Goal: Navigation & Orientation: Find specific page/section

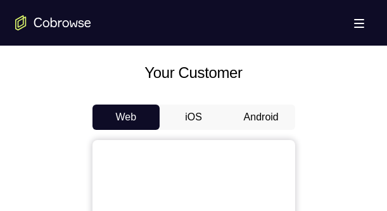
scroll to position [616, 0]
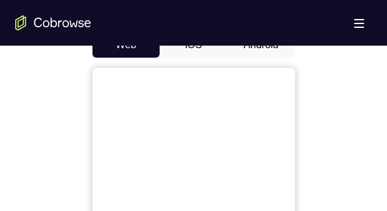
click at [248, 48] on button "Android" at bounding box center [262, 44] width 68 height 25
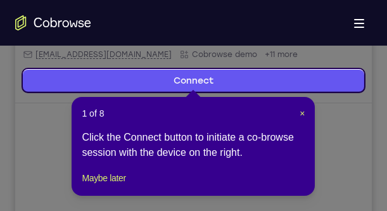
scroll to position [262, 0]
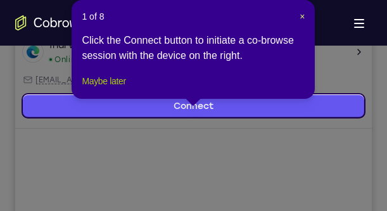
click at [120, 89] on button "Maybe later" at bounding box center [104, 81] width 44 height 15
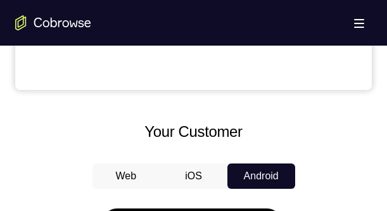
scroll to position [660, 0]
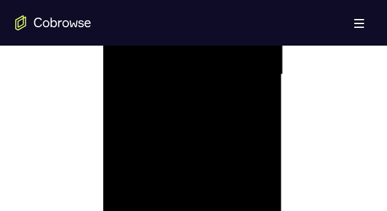
scroll to position [950, 0]
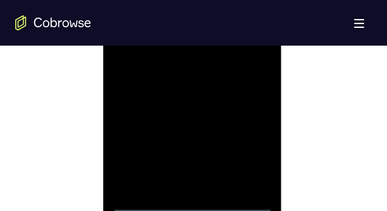
scroll to position [841, 0]
click at [250, 153] on div at bounding box center [193, 38] width 160 height 355
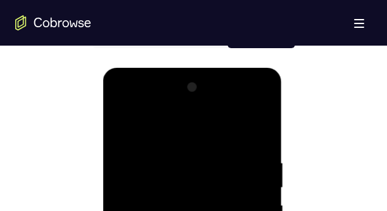
scroll to position [588, 0]
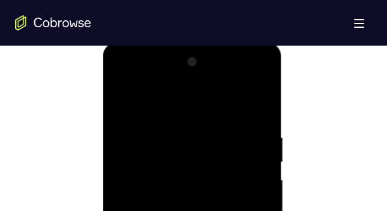
scroll to position [696, 0]
click at [246, 177] on div at bounding box center [193, 183] width 160 height 355
click at [181, 136] on div at bounding box center [193, 110] width 160 height 355
click at [181, 102] on div at bounding box center [193, 110] width 160 height 355
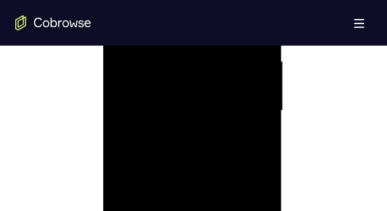
click at [195, 113] on div at bounding box center [193, 110] width 160 height 355
click at [223, 155] on div at bounding box center [193, 110] width 160 height 355
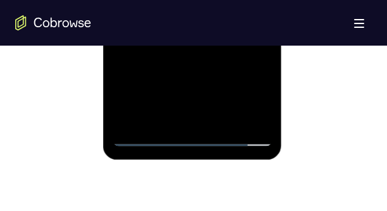
scroll to position [841, 0]
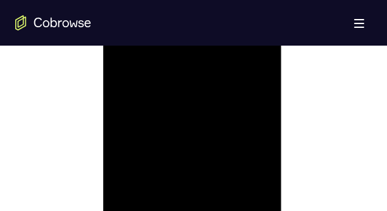
click at [262, 190] on div at bounding box center [193, 38] width 160 height 355
drag, startPoint x: 200, startPoint y: 60, endPoint x: 206, endPoint y: 29, distance: 32.2
click at [206, 29] on div at bounding box center [193, 183] width 160 height 355
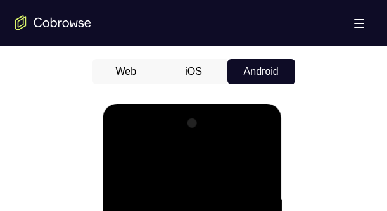
scroll to position [588, 0]
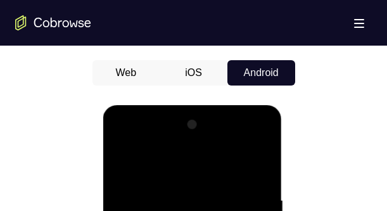
drag, startPoint x: 193, startPoint y: 167, endPoint x: 198, endPoint y: 124, distance: 43.3
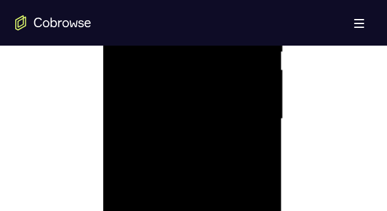
scroll to position [805, 0]
click at [197, 139] on div at bounding box center [193, 74] width 160 height 355
click at [202, 141] on div at bounding box center [193, 74] width 160 height 355
click at [187, 190] on div at bounding box center [193, 110] width 160 height 355
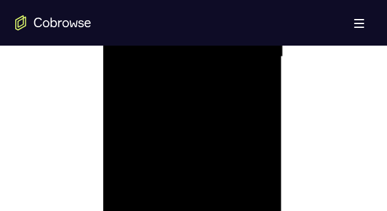
scroll to position [841, 0]
click at [132, 182] on div at bounding box center [193, 38] width 160 height 355
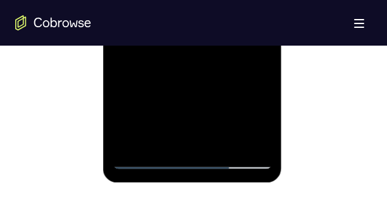
scroll to position [913, 0]
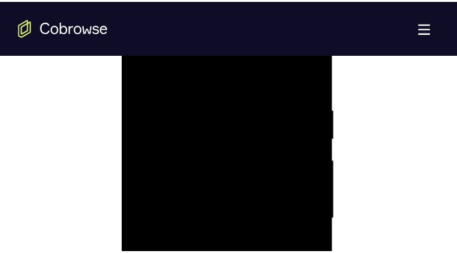
scroll to position [696, 0]
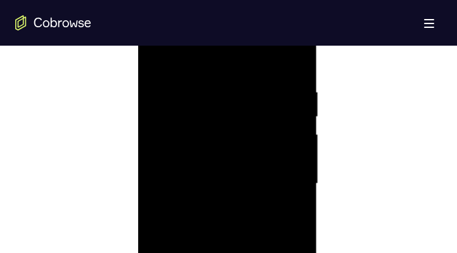
click at [186, 207] on div at bounding box center [228, 183] width 160 height 355
click at [177, 164] on div at bounding box center [228, 141] width 160 height 355
click at [247, 189] on div at bounding box center [228, 98] width 160 height 355
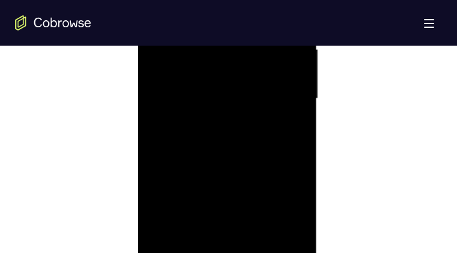
click at [260, 172] on div at bounding box center [228, 98] width 160 height 355
click at [285, 119] on div at bounding box center [228, 98] width 160 height 355
click at [157, 60] on div at bounding box center [228, 183] width 160 height 355
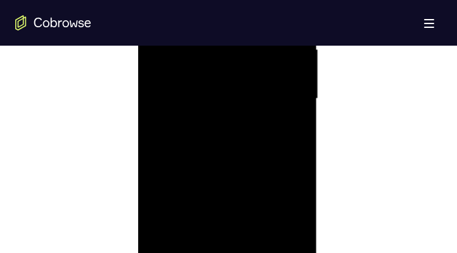
click at [246, 145] on div at bounding box center [228, 98] width 160 height 355
click at [206, 147] on div at bounding box center [228, 183] width 160 height 355
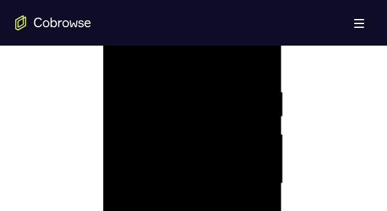
scroll to position [733, 0]
click at [252, 122] on div at bounding box center [193, 147] width 160 height 355
click at [259, 121] on div at bounding box center [193, 147] width 160 height 355
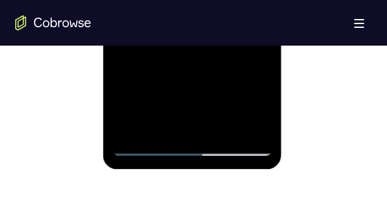
scroll to position [913, 0]
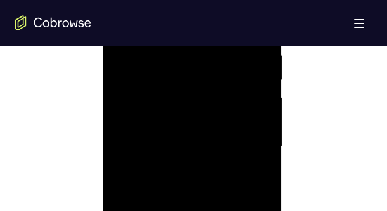
scroll to position [660, 0]
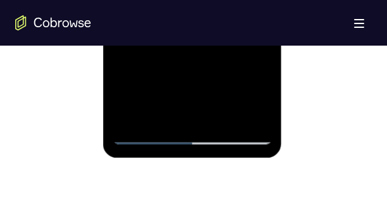
scroll to position [913, 0]
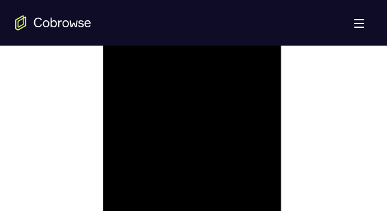
scroll to position [841, 0]
click at [158, 115] on div at bounding box center [193, 38] width 160 height 355
click at [124, 56] on div at bounding box center [193, 183] width 160 height 355
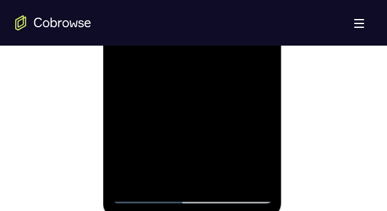
scroll to position [913, 0]
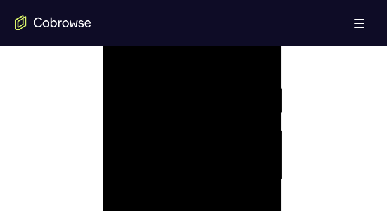
scroll to position [769, 0]
click at [195, 126] on div at bounding box center [193, 110] width 160 height 355
click at [250, 142] on div at bounding box center [193, 110] width 160 height 355
click at [193, 159] on div at bounding box center [193, 110] width 160 height 355
click at [156, 138] on div at bounding box center [193, 110] width 160 height 355
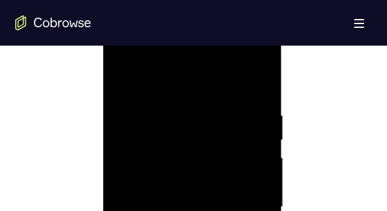
scroll to position [660, 0]
click at [141, 188] on div at bounding box center [193, 38] width 160 height 355
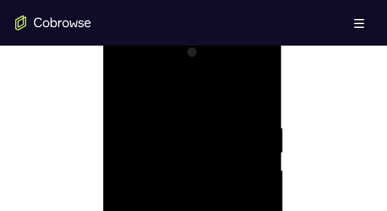
click at [126, 57] on div at bounding box center [193, 183] width 160 height 355
click at [224, 188] on div at bounding box center [193, 38] width 160 height 355
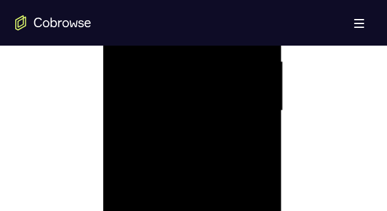
scroll to position [805, 0]
click at [198, 157] on div at bounding box center [193, 74] width 160 height 355
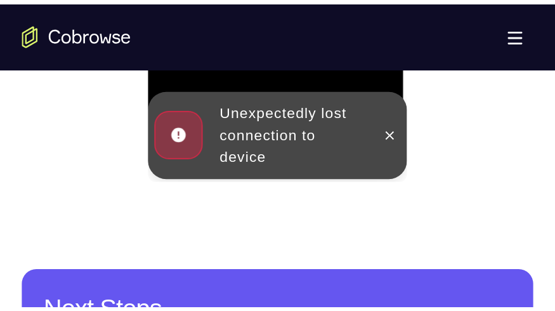
scroll to position [950, 0]
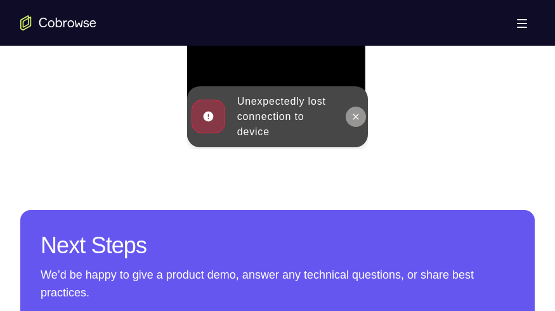
click at [359, 112] on icon at bounding box center [356, 117] width 10 height 10
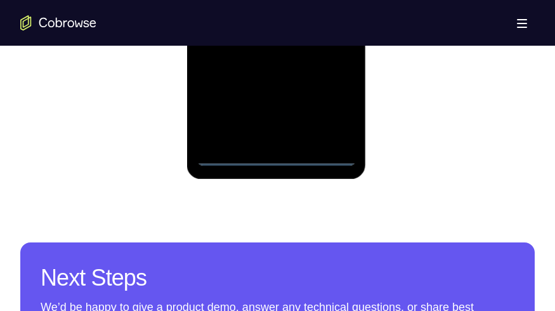
scroll to position [899, 0]
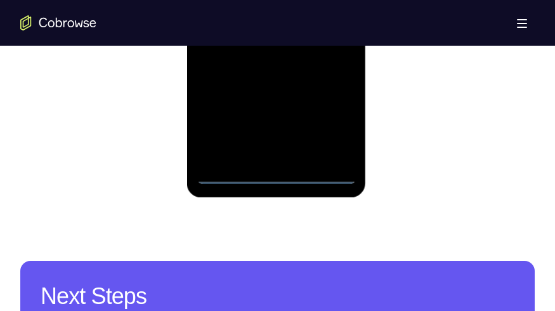
click at [276, 173] on div at bounding box center [277, 6] width 160 height 355
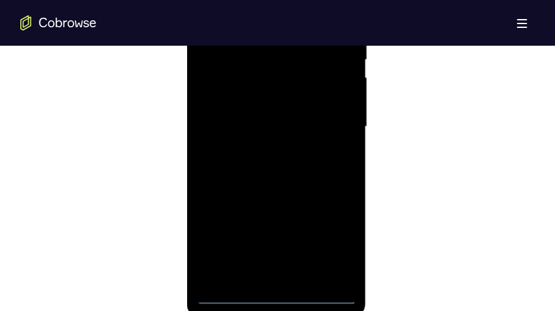
scroll to position [747, 0]
click at [331, 210] on div at bounding box center [277, 158] width 160 height 355
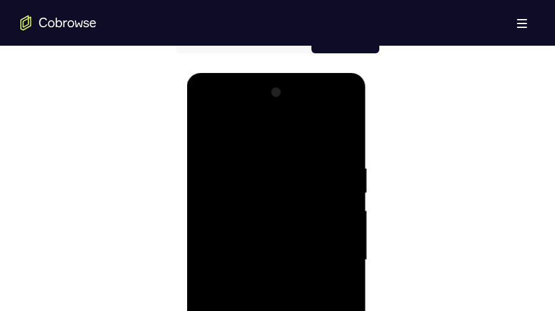
click at [262, 144] on div at bounding box center [277, 259] width 160 height 355
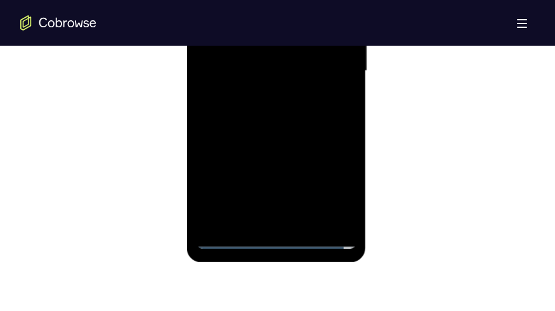
scroll to position [747, 0]
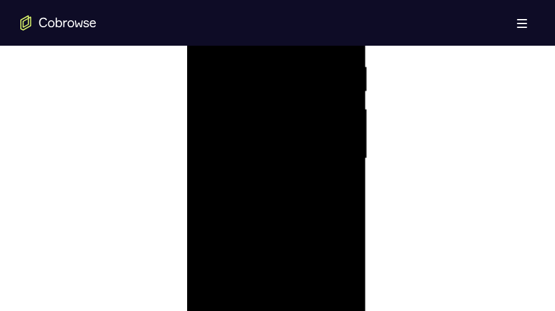
click at [329, 150] on div at bounding box center [277, 158] width 160 height 355
click at [262, 210] on div at bounding box center [277, 209] width 160 height 355
click at [272, 194] on div at bounding box center [277, 209] width 160 height 355
click at [319, 210] on div at bounding box center [277, 209] width 160 height 355
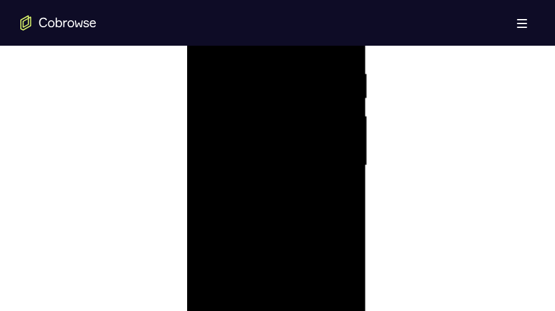
scroll to position [848, 0]
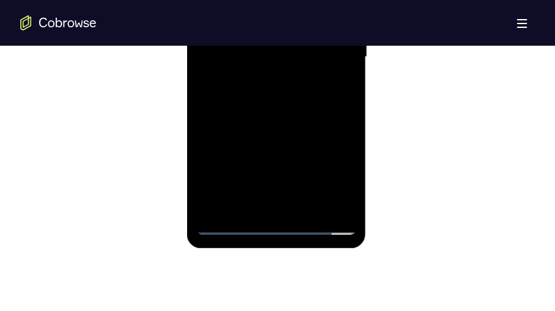
click at [288, 102] on div at bounding box center [277, 57] width 160 height 355
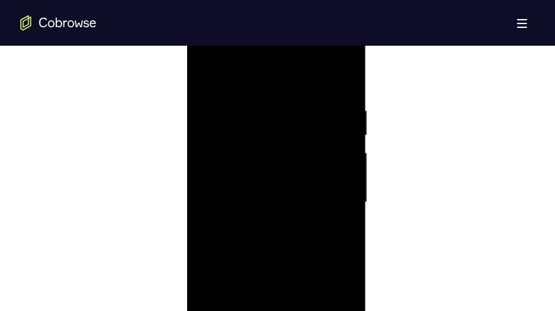
scroll to position [696, 0]
click at [285, 210] on div at bounding box center [277, 209] width 160 height 355
drag, startPoint x: 265, startPoint y: 84, endPoint x: 266, endPoint y: 44, distance: 40.0
click at [266, 44] on div at bounding box center [277, 209] width 160 height 355
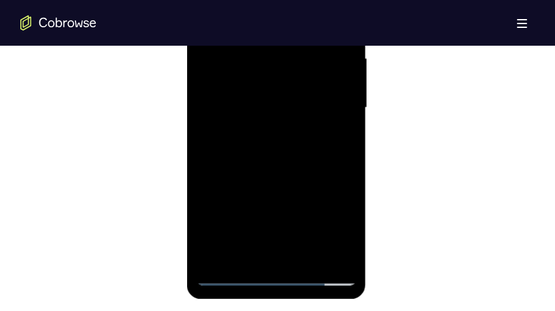
click at [284, 163] on div at bounding box center [277, 107] width 160 height 355
click at [305, 210] on div at bounding box center [277, 107] width 160 height 355
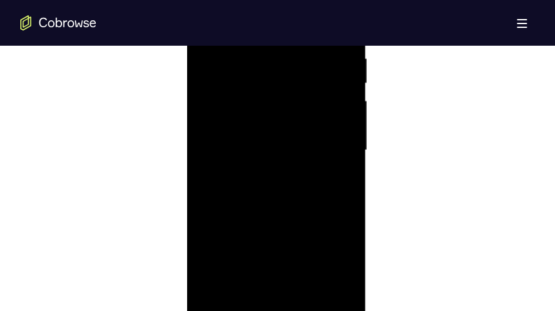
scroll to position [696, 0]
click at [277, 210] on div at bounding box center [277, 209] width 160 height 355
drag, startPoint x: 285, startPoint y: 266, endPoint x: 280, endPoint y: 207, distance: 59.1
click at [280, 207] on div at bounding box center [277, 158] width 160 height 355
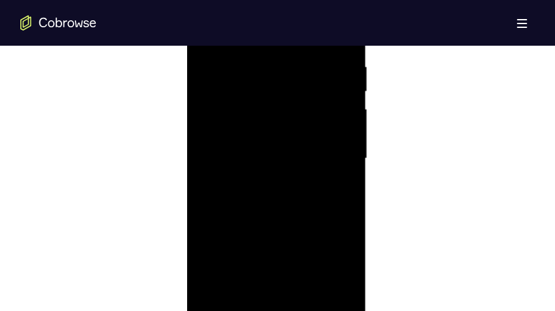
click at [264, 210] on div at bounding box center [277, 158] width 160 height 355
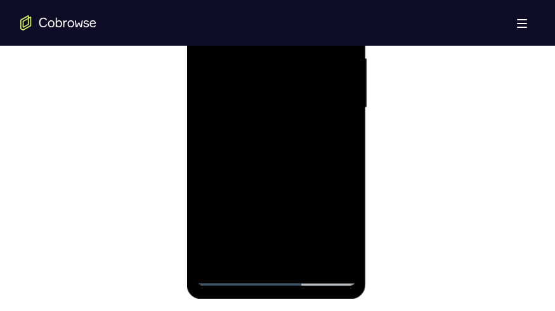
click at [243, 210] on div at bounding box center [277, 107] width 160 height 355
click at [242, 210] on div at bounding box center [277, 107] width 160 height 355
click at [337, 131] on div at bounding box center [277, 107] width 160 height 355
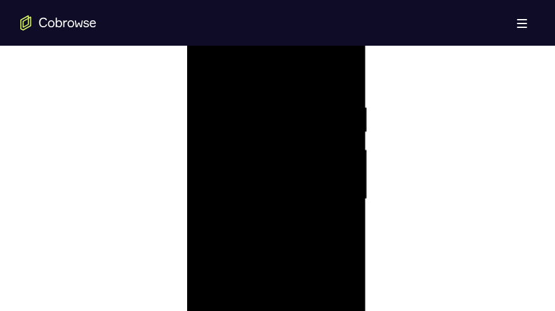
scroll to position [696, 0]
click at [206, 82] on div at bounding box center [277, 209] width 160 height 355
click at [208, 80] on div at bounding box center [277, 209] width 160 height 355
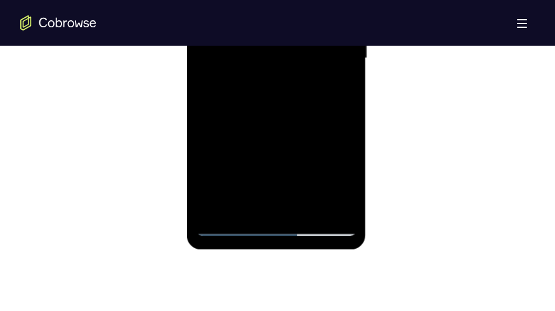
scroll to position [848, 0]
click at [305, 204] on div at bounding box center [277, 57] width 160 height 355
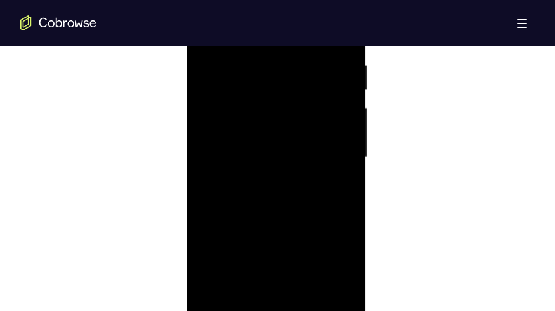
scroll to position [747, 0]
click at [269, 210] on div at bounding box center [277, 158] width 160 height 355
click at [243, 210] on div at bounding box center [277, 158] width 160 height 355
click at [311, 210] on div at bounding box center [277, 158] width 160 height 355
click at [336, 177] on div at bounding box center [277, 158] width 160 height 355
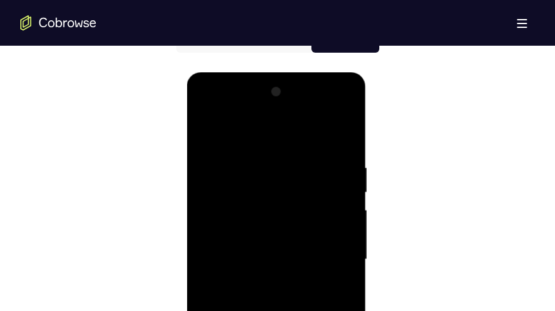
scroll to position [645, 0]
click at [337, 210] on div at bounding box center [277, 259] width 160 height 355
click at [206, 133] on div at bounding box center [277, 259] width 160 height 355
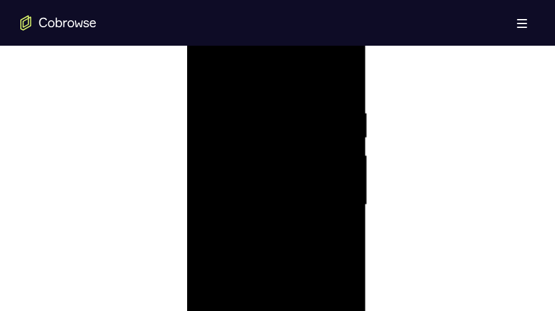
scroll to position [696, 0]
click at [263, 113] on div at bounding box center [277, 209] width 160 height 355
click at [351, 136] on div at bounding box center [277, 209] width 160 height 355
click at [345, 140] on div at bounding box center [277, 209] width 160 height 355
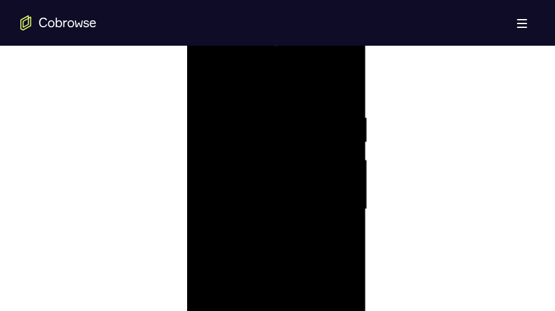
click at [345, 140] on div at bounding box center [277, 209] width 160 height 355
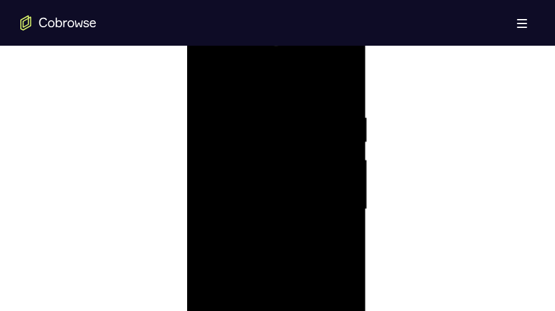
click at [345, 140] on div at bounding box center [277, 209] width 160 height 355
click at [340, 136] on div at bounding box center [277, 209] width 160 height 355
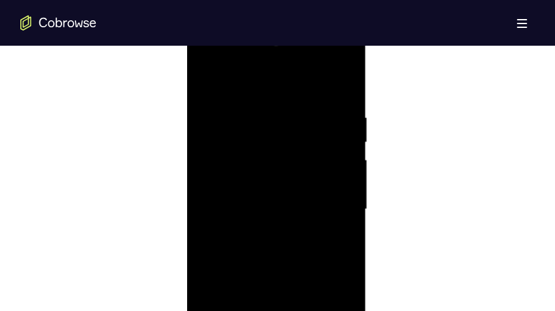
click at [344, 86] on div at bounding box center [277, 209] width 160 height 355
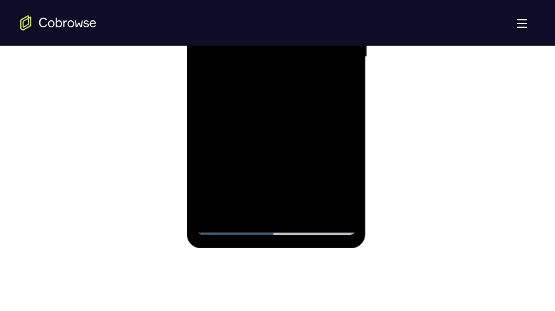
scroll to position [747, 0]
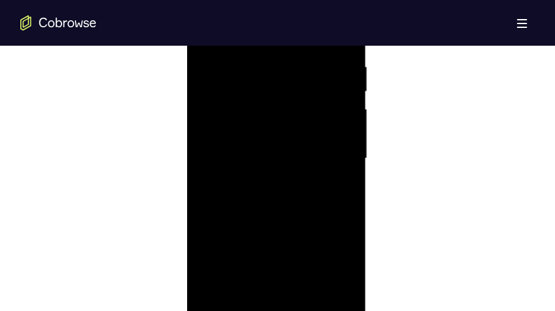
drag, startPoint x: 308, startPoint y: 101, endPoint x: 295, endPoint y: 289, distance: 188.1
click at [295, 210] on div at bounding box center [277, 158] width 160 height 355
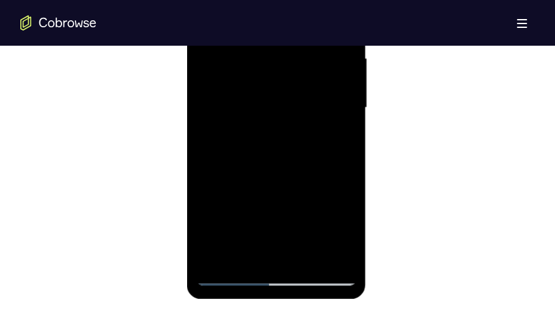
click at [341, 210] on div at bounding box center [277, 107] width 160 height 355
click at [349, 210] on div at bounding box center [277, 107] width 160 height 355
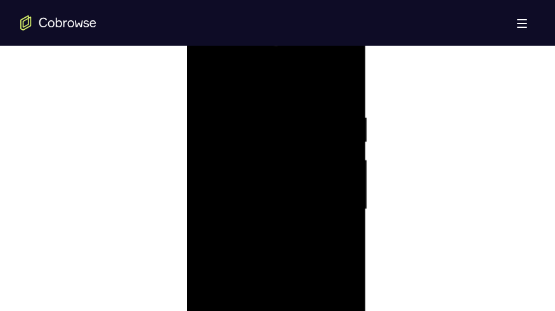
drag, startPoint x: 308, startPoint y: 111, endPoint x: 242, endPoint y: 115, distance: 66.0
click at [242, 115] on div at bounding box center [277, 209] width 160 height 355
drag, startPoint x: 315, startPoint y: 113, endPoint x: 249, endPoint y: 120, distance: 66.2
click at [249, 120] on div at bounding box center [277, 209] width 160 height 355
drag, startPoint x: 319, startPoint y: 119, endPoint x: 259, endPoint y: 120, distance: 59.6
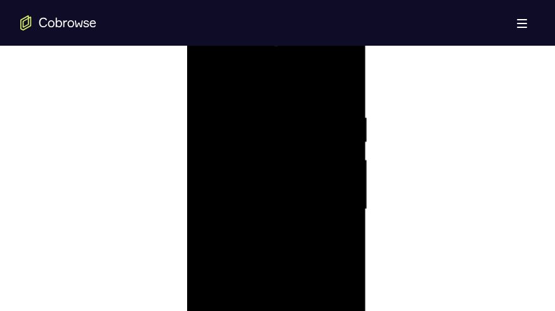
click at [259, 120] on div at bounding box center [277, 209] width 160 height 355
drag, startPoint x: 346, startPoint y: 114, endPoint x: 259, endPoint y: 120, distance: 87.0
click at [259, 120] on div at bounding box center [277, 209] width 160 height 355
drag, startPoint x: 294, startPoint y: 233, endPoint x: 293, endPoint y: 138, distance: 95.7
click at [288, 130] on div at bounding box center [277, 209] width 160 height 355
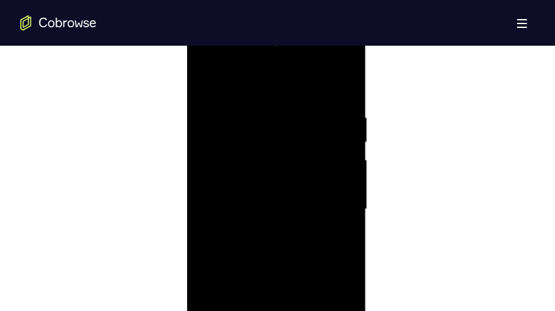
drag, startPoint x: 292, startPoint y: 176, endPoint x: 301, endPoint y: 110, distance: 66.6
click at [290, 99] on div at bounding box center [277, 209] width 160 height 355
click at [347, 79] on div at bounding box center [277, 209] width 160 height 355
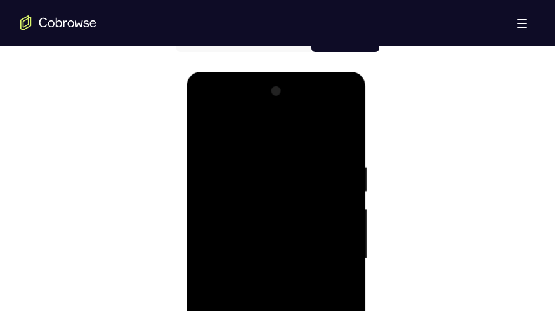
scroll to position [645, 0]
drag, startPoint x: 262, startPoint y: 187, endPoint x: 259, endPoint y: 140, distance: 47.0
click at [259, 140] on div at bounding box center [277, 259] width 160 height 355
drag, startPoint x: 252, startPoint y: 264, endPoint x: 257, endPoint y: 212, distance: 51.5
click at [257, 210] on div at bounding box center [277, 259] width 160 height 355
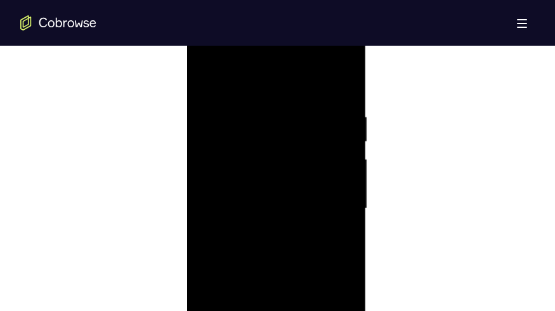
scroll to position [747, 0]
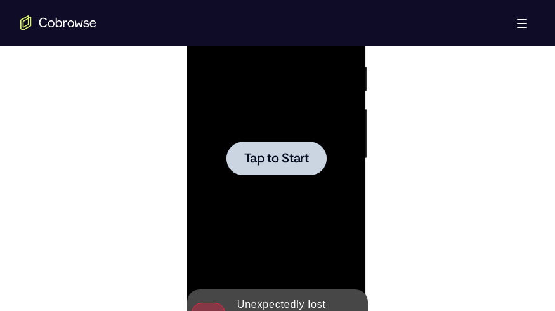
drag, startPoint x: 287, startPoint y: 203, endPoint x: 294, endPoint y: 160, distance: 43.7
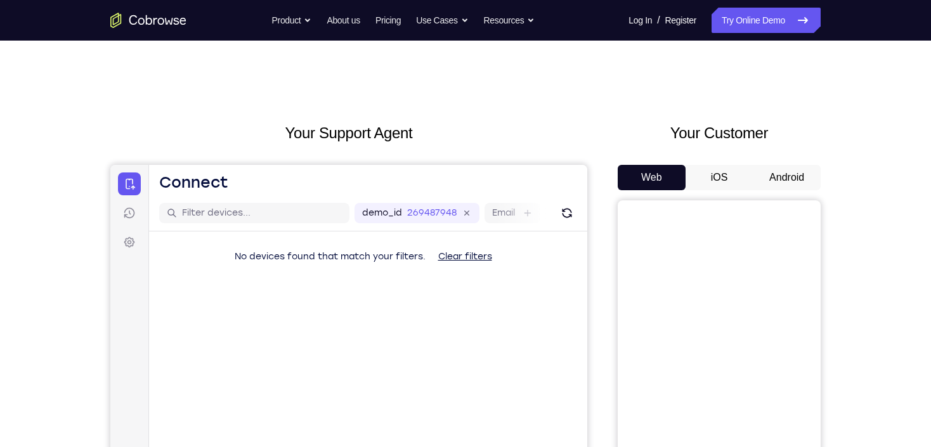
click at [773, 185] on button "Android" at bounding box center [786, 177] width 68 height 25
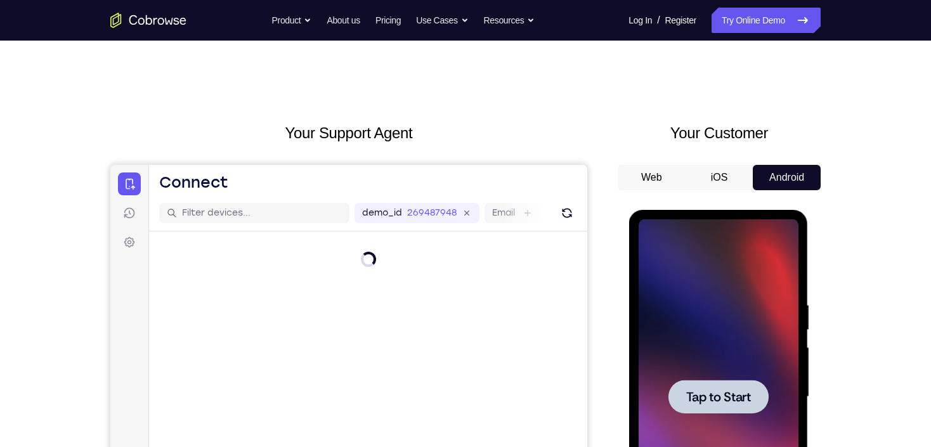
click at [709, 409] on div at bounding box center [717, 397] width 100 height 34
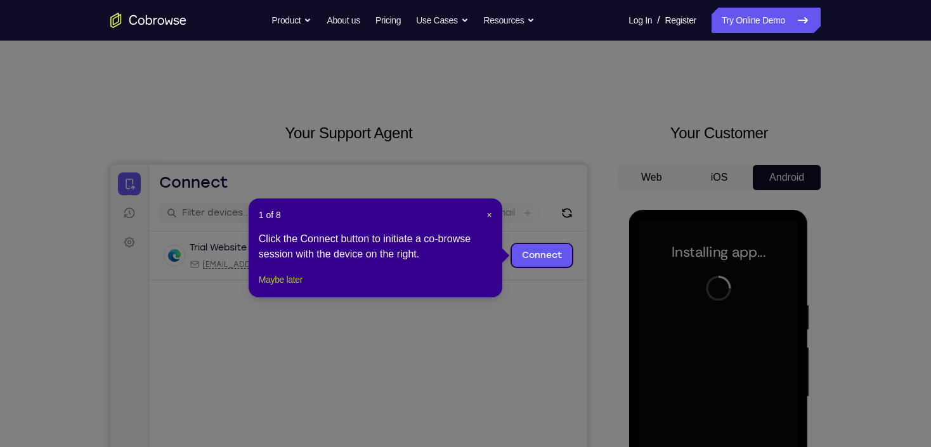
click at [281, 287] on button "Maybe later" at bounding box center [281, 279] width 44 height 15
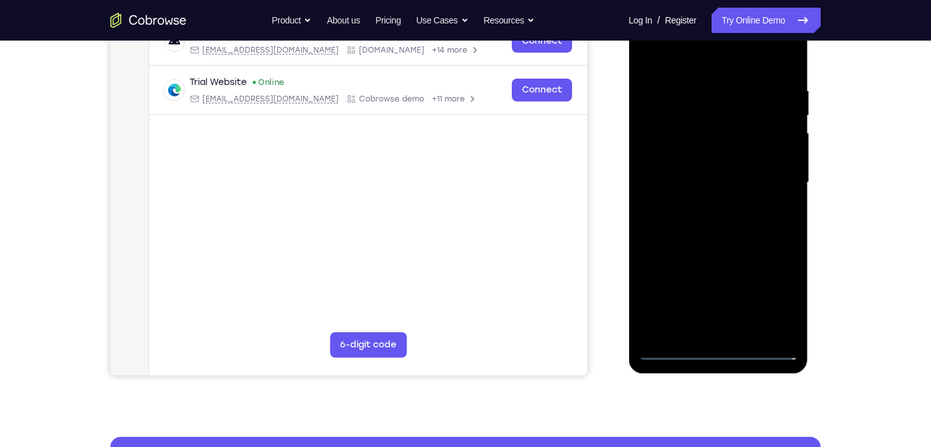
scroll to position [304, 0]
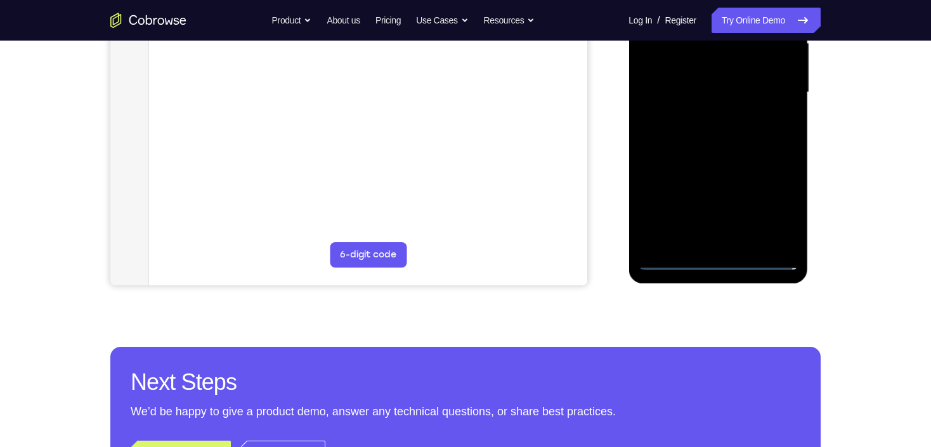
click at [711, 257] on div at bounding box center [718, 92] width 160 height 355
click at [766, 204] on div at bounding box center [718, 92] width 160 height 355
click at [776, 210] on div at bounding box center [718, 92] width 160 height 355
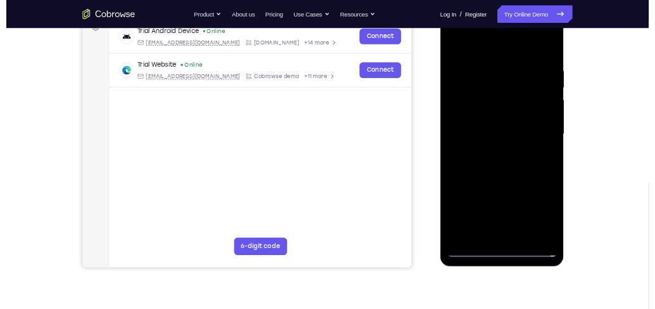
scroll to position [127, 0]
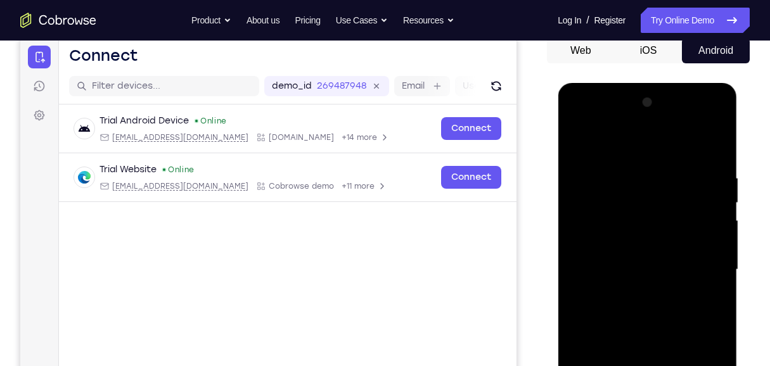
click at [644, 147] on div at bounding box center [647, 270] width 160 height 355
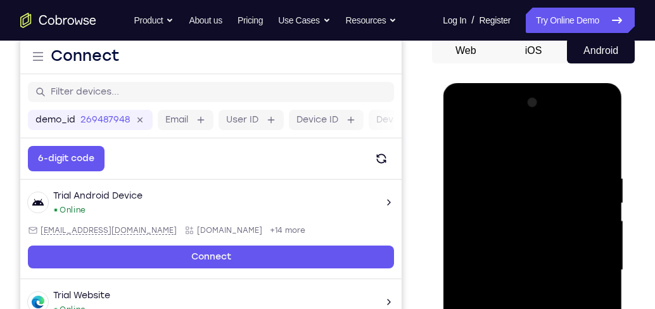
click at [586, 264] on div at bounding box center [533, 270] width 160 height 355
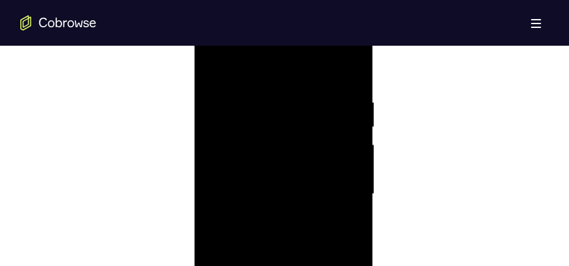
scroll to position [742, 0]
click at [269, 184] on div at bounding box center [283, 162] width 160 height 355
click at [288, 151] on div at bounding box center [283, 162] width 160 height 355
drag, startPoint x: 289, startPoint y: 162, endPoint x: 281, endPoint y: 169, distance: 10.8
click at [289, 163] on div at bounding box center [283, 162] width 160 height 355
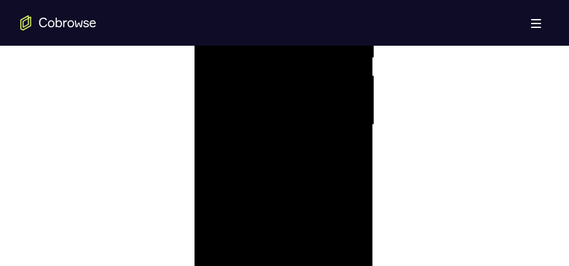
scroll to position [837, 0]
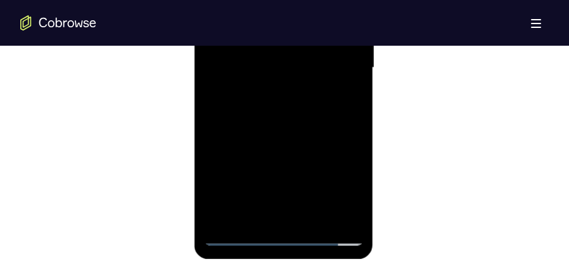
click at [351, 216] on div at bounding box center [283, 67] width 160 height 355
click at [292, 119] on div at bounding box center [283, 67] width 160 height 355
click at [283, 119] on div at bounding box center [283, 67] width 160 height 355
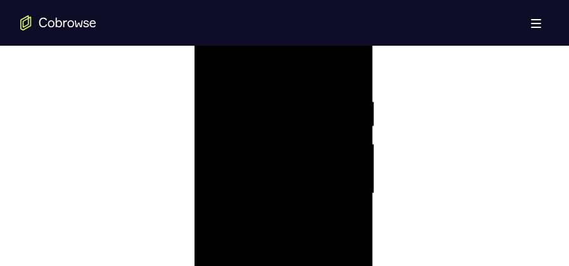
scroll to position [711, 0]
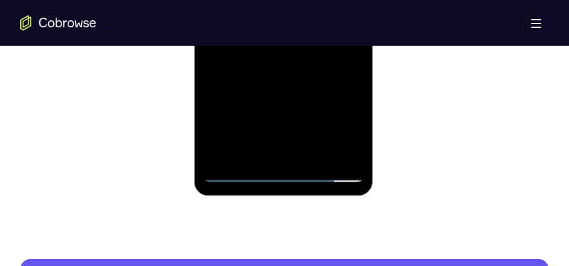
click at [314, 156] on div at bounding box center [283, 4] width 160 height 355
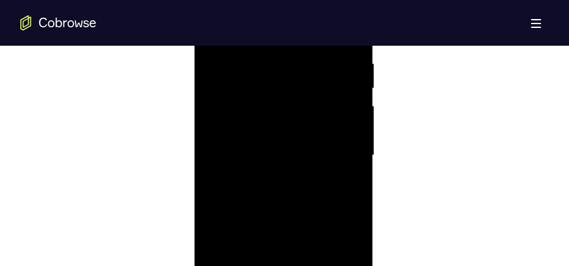
scroll to position [742, 0]
click at [284, 231] on div at bounding box center [283, 162] width 160 height 355
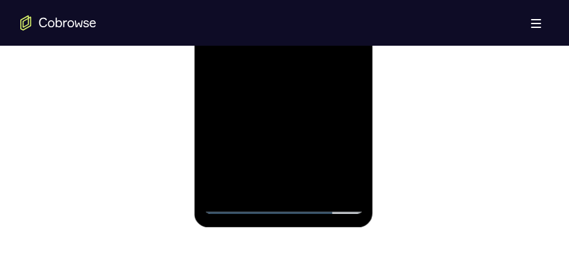
scroll to position [869, 0]
click at [236, 205] on div at bounding box center [283, 36] width 160 height 355
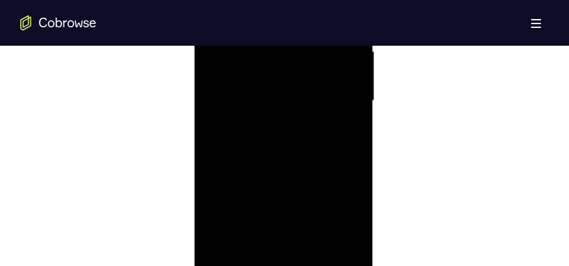
scroll to position [806, 0]
drag, startPoint x: 297, startPoint y: 160, endPoint x: 297, endPoint y: 87, distance: 72.3
click at [297, 87] on div at bounding box center [283, 99] width 160 height 355
drag, startPoint x: 304, startPoint y: 122, endPoint x: 301, endPoint y: 184, distance: 62.2
click at [301, 191] on div at bounding box center [283, 99] width 160 height 355
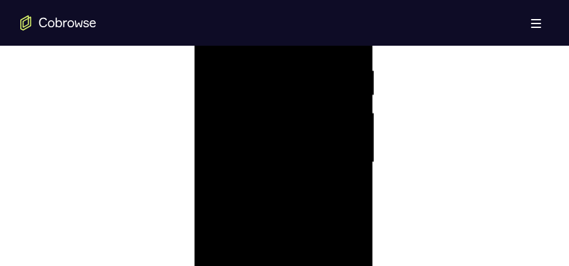
scroll to position [742, 0]
drag, startPoint x: 297, startPoint y: 193, endPoint x: 303, endPoint y: 100, distance: 93.4
click at [303, 100] on div at bounding box center [283, 162] width 160 height 355
drag, startPoint x: 304, startPoint y: 172, endPoint x: 316, endPoint y: 87, distance: 85.2
click at [316, 87] on div at bounding box center [283, 162] width 160 height 355
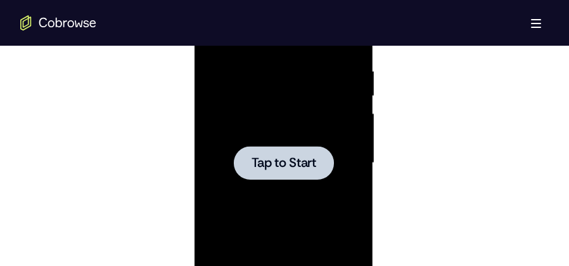
click at [313, 174] on div at bounding box center [283, 163] width 100 height 34
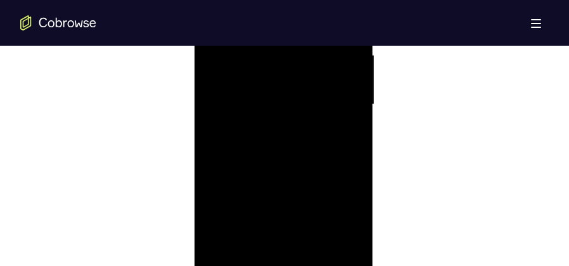
scroll to position [837, 0]
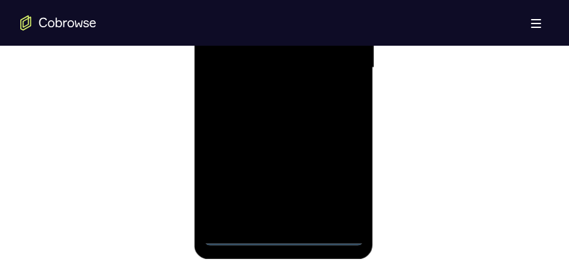
click at [285, 235] on div at bounding box center [283, 67] width 160 height 355
click at [339, 183] on div at bounding box center [283, 67] width 160 height 355
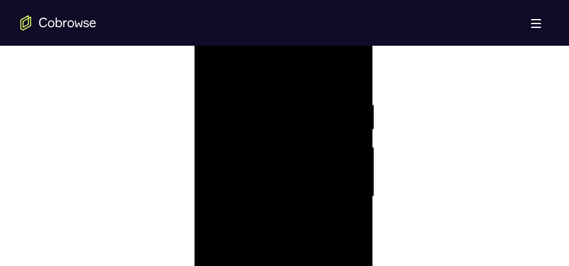
scroll to position [647, 0]
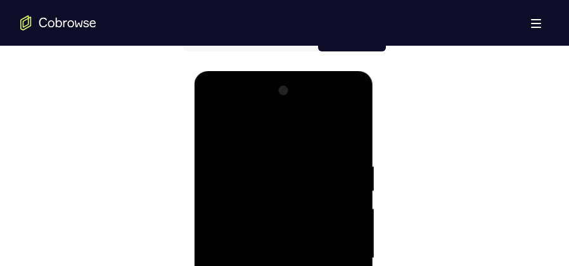
click at [269, 137] on div at bounding box center [283, 258] width 160 height 355
click at [336, 251] on div at bounding box center [283, 258] width 160 height 355
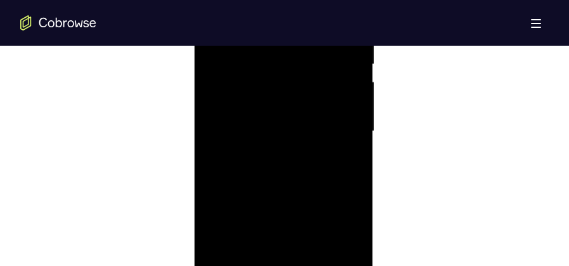
click at [266, 150] on div at bounding box center [283, 131] width 160 height 355
click at [267, 153] on div at bounding box center [283, 131] width 160 height 355
click at [336, 122] on div at bounding box center [283, 131] width 160 height 355
click at [267, 112] on div at bounding box center [283, 131] width 160 height 355
click at [299, 129] on div at bounding box center [283, 131] width 160 height 355
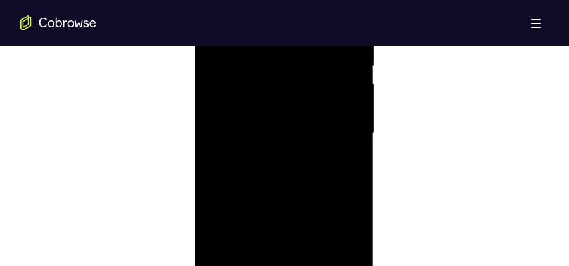
scroll to position [806, 0]
click at [311, 145] on div at bounding box center [283, 99] width 160 height 355
click at [301, 147] on div at bounding box center [283, 99] width 160 height 355
click at [315, 100] on div at bounding box center [283, 226] width 160 height 355
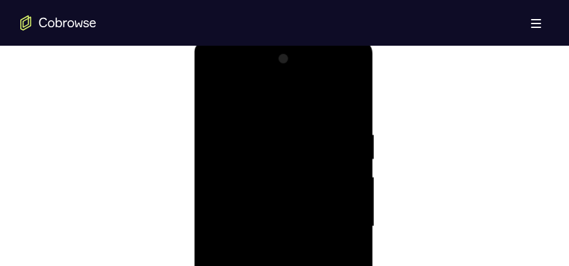
click at [280, 122] on div at bounding box center [283, 226] width 160 height 355
drag, startPoint x: 299, startPoint y: 186, endPoint x: 299, endPoint y: 95, distance: 91.3
click at [299, 95] on div at bounding box center [283, 162] width 160 height 355
drag, startPoint x: 289, startPoint y: 139, endPoint x: 294, endPoint y: 55, distance: 85.1
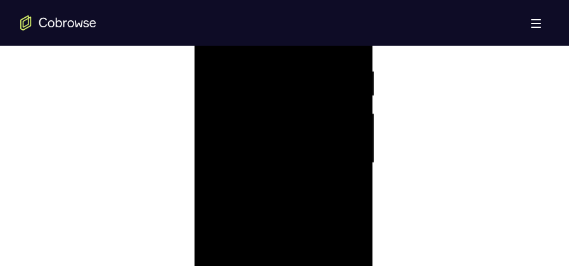
click at [293, 55] on div at bounding box center [283, 162] width 160 height 355
drag, startPoint x: 286, startPoint y: 147, endPoint x: 296, endPoint y: 74, distance: 73.6
click at [292, 75] on div at bounding box center [283, 162] width 160 height 355
drag, startPoint x: 295, startPoint y: 96, endPoint x: 298, endPoint y: 169, distance: 72.9
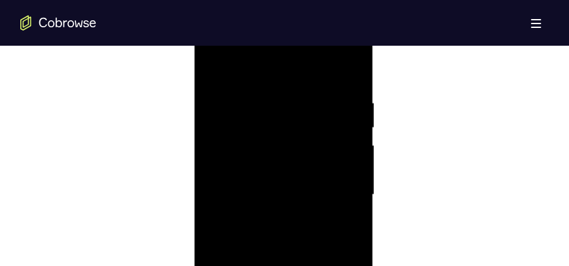
click at [298, 169] on div at bounding box center [283, 194] width 160 height 355
drag, startPoint x: 275, startPoint y: 110, endPoint x: 295, endPoint y: 230, distance: 122.0
click at [295, 231] on div at bounding box center [283, 194] width 160 height 355
drag, startPoint x: 300, startPoint y: 114, endPoint x: 298, endPoint y: 207, distance: 92.6
click at [298, 207] on div at bounding box center [283, 194] width 160 height 355
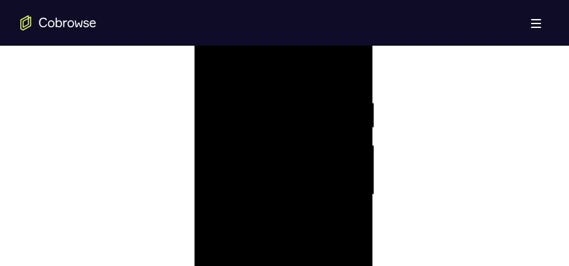
drag, startPoint x: 278, startPoint y: 104, endPoint x: 287, endPoint y: 206, distance: 102.4
click at [286, 203] on div at bounding box center [283, 194] width 160 height 355
click at [259, 84] on div at bounding box center [283, 194] width 160 height 355
click at [346, 143] on div at bounding box center [283, 162] width 160 height 355
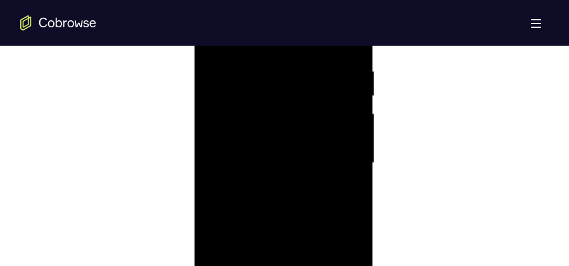
click at [349, 145] on div at bounding box center [283, 162] width 160 height 355
click at [351, 144] on div at bounding box center [283, 162] width 160 height 355
click at [357, 139] on div at bounding box center [283, 162] width 160 height 355
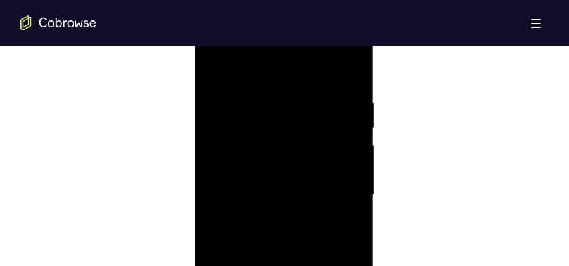
click at [349, 72] on div at bounding box center [283, 194] width 160 height 355
click at [314, 246] on div at bounding box center [283, 99] width 160 height 355
click at [293, 228] on div at bounding box center [283, 162] width 160 height 355
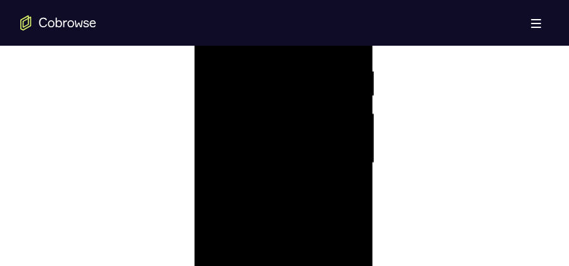
click at [287, 159] on div at bounding box center [283, 162] width 160 height 355
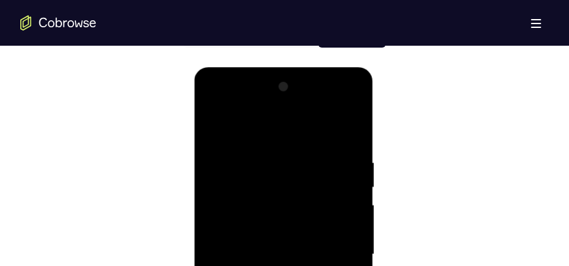
scroll to position [647, 0]
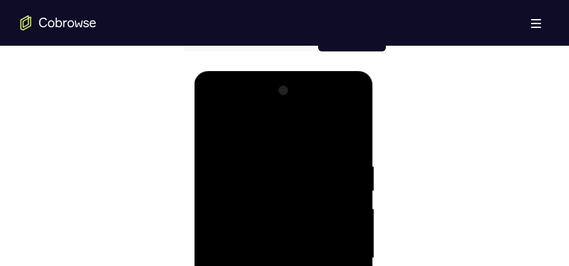
click at [216, 134] on div at bounding box center [283, 258] width 160 height 355
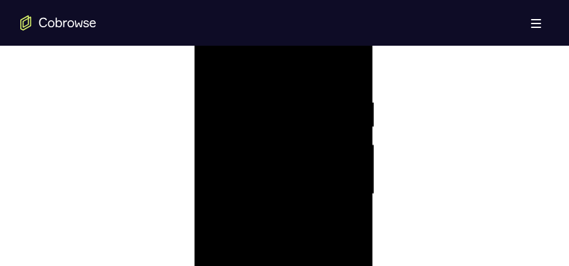
scroll to position [711, 0]
click at [216, 67] on div at bounding box center [283, 194] width 160 height 355
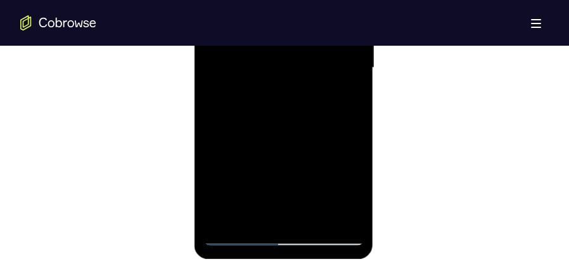
click at [221, 215] on div at bounding box center [283, 67] width 160 height 355
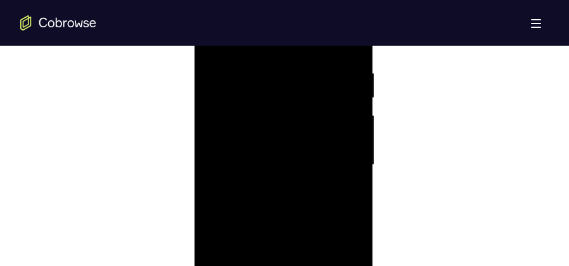
scroll to position [679, 0]
drag, startPoint x: 312, startPoint y: 129, endPoint x: 198, endPoint y: 142, distance: 114.2
click at [198, 142] on div at bounding box center [283, 228] width 179 height 378
drag, startPoint x: 337, startPoint y: 123, endPoint x: 254, endPoint y: 132, distance: 82.9
click at [254, 132] on div at bounding box center [283, 226] width 160 height 355
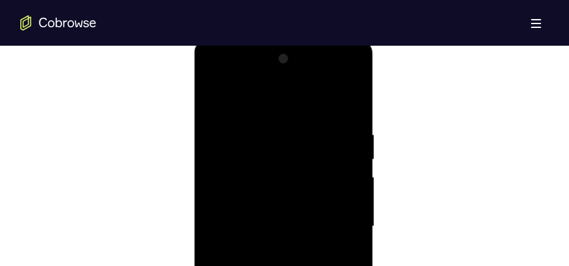
drag, startPoint x: 317, startPoint y: 127, endPoint x: 267, endPoint y: 137, distance: 51.0
click at [267, 137] on div at bounding box center [283, 226] width 160 height 355
drag, startPoint x: 348, startPoint y: 127, endPoint x: 255, endPoint y: 134, distance: 92.8
click at [255, 134] on div at bounding box center [283, 226] width 160 height 355
drag, startPoint x: 345, startPoint y: 127, endPoint x: 228, endPoint y: 135, distance: 117.5
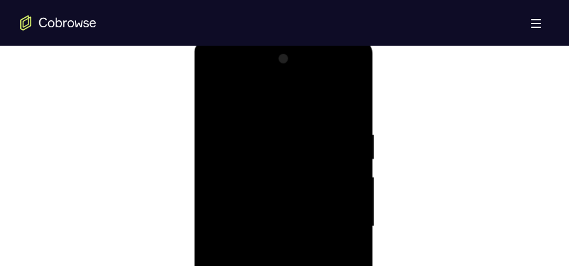
click at [228, 135] on div at bounding box center [283, 226] width 160 height 355
drag, startPoint x: 328, startPoint y: 129, endPoint x: 232, endPoint y: 134, distance: 96.5
click at [232, 134] on div at bounding box center [283, 226] width 160 height 355
drag, startPoint x: 318, startPoint y: 129, endPoint x: 235, endPoint y: 134, distance: 83.8
click at [235, 134] on div at bounding box center [283, 226] width 160 height 355
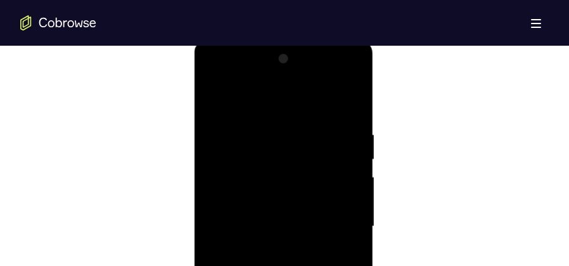
drag, startPoint x: 351, startPoint y: 131, endPoint x: 294, endPoint y: 134, distance: 56.5
click at [295, 134] on div at bounding box center [283, 226] width 160 height 355
click at [264, 122] on div at bounding box center [283, 226] width 160 height 355
click at [351, 181] on div at bounding box center [283, 226] width 160 height 355
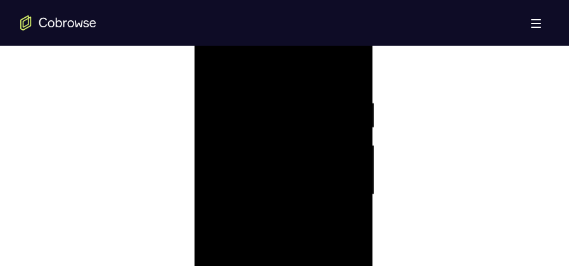
click at [357, 148] on div at bounding box center [283, 194] width 160 height 355
click at [351, 98] on div at bounding box center [283, 226] width 160 height 355
drag, startPoint x: 307, startPoint y: 191, endPoint x: 285, endPoint y: 94, distance: 98.9
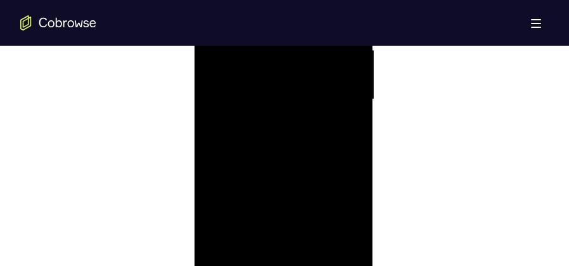
click at [285, 95] on div at bounding box center [283, 99] width 160 height 355
drag, startPoint x: 298, startPoint y: 199, endPoint x: 280, endPoint y: 89, distance: 111.7
click at [280, 89] on div at bounding box center [283, 99] width 160 height 355
drag, startPoint x: 301, startPoint y: 95, endPoint x: 285, endPoint y: 36, distance: 61.2
click at [285, 36] on div at bounding box center [283, 99] width 160 height 355
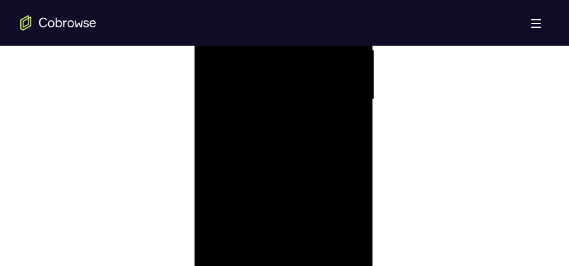
drag, startPoint x: 298, startPoint y: 183, endPoint x: 303, endPoint y: 67, distance: 116.1
click at [303, 67] on div at bounding box center [283, 99] width 160 height 355
drag, startPoint x: 303, startPoint y: 175, endPoint x: 308, endPoint y: 77, distance: 97.8
click at [307, 80] on div at bounding box center [283, 99] width 160 height 355
drag, startPoint x: 300, startPoint y: 153, endPoint x: 300, endPoint y: 46, distance: 106.5
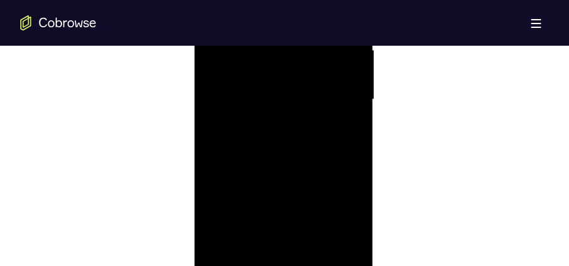
click at [300, 50] on div at bounding box center [283, 99] width 160 height 355
drag, startPoint x: 298, startPoint y: 169, endPoint x: 295, endPoint y: 87, distance: 81.8
click at [294, 89] on div at bounding box center [283, 99] width 160 height 355
drag, startPoint x: 300, startPoint y: 203, endPoint x: 315, endPoint y: 82, distance: 122.7
click at [314, 86] on div at bounding box center [283, 99] width 160 height 355
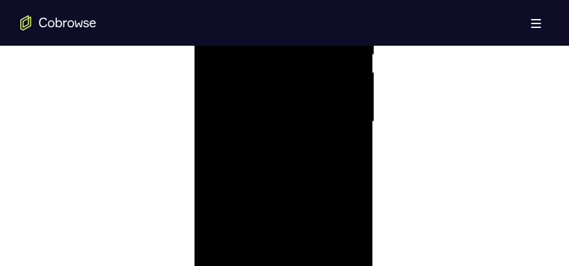
scroll to position [837, 0]
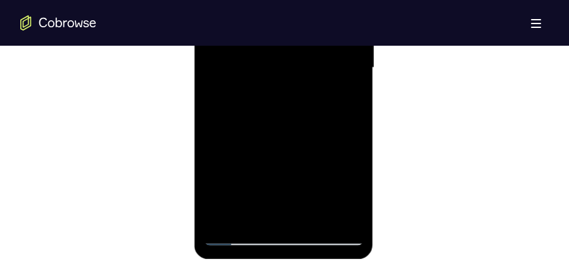
click at [252, 219] on div at bounding box center [283, 67] width 160 height 355
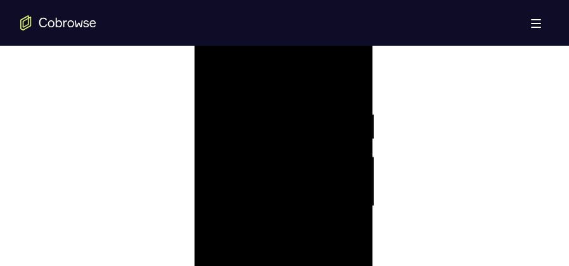
scroll to position [711, 0]
click at [273, 66] on div at bounding box center [283, 194] width 160 height 355
drag, startPoint x: 303, startPoint y: 163, endPoint x: 299, endPoint y: 216, distance: 53.4
click at [299, 216] on div at bounding box center [283, 194] width 160 height 355
click at [288, 92] on div at bounding box center [283, 194] width 160 height 355
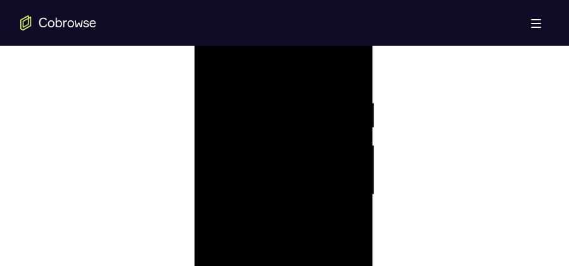
click at [219, 185] on div at bounding box center [283, 194] width 160 height 355
click at [342, 134] on div at bounding box center [283, 226] width 160 height 355
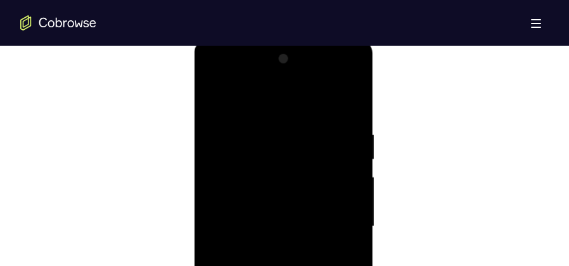
click at [347, 132] on div at bounding box center [283, 226] width 160 height 355
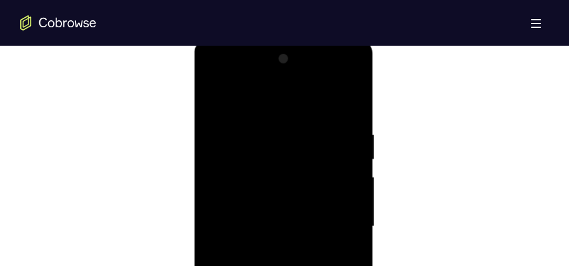
click at [347, 132] on div at bounding box center [283, 226] width 160 height 355
click at [346, 132] on div at bounding box center [283, 226] width 160 height 355
click at [345, 132] on div at bounding box center [283, 226] width 160 height 355
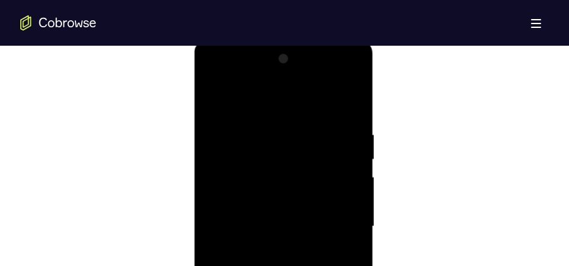
click at [345, 132] on div at bounding box center [283, 226] width 160 height 355
click at [344, 132] on div at bounding box center [283, 226] width 160 height 355
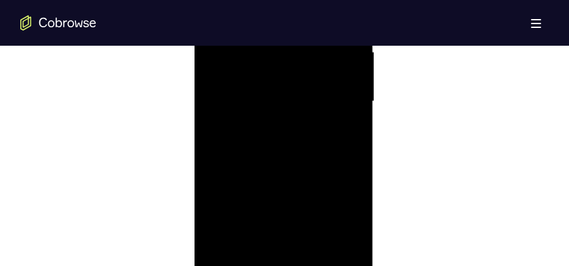
scroll to position [806, 0]
click at [340, 216] on div at bounding box center [283, 99] width 160 height 355
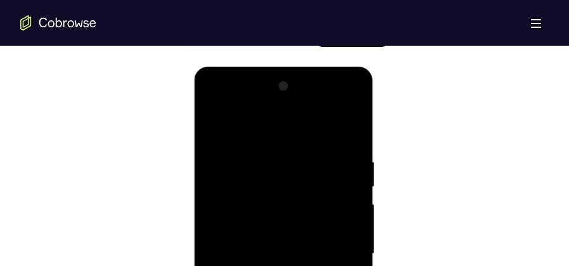
scroll to position [647, 0]
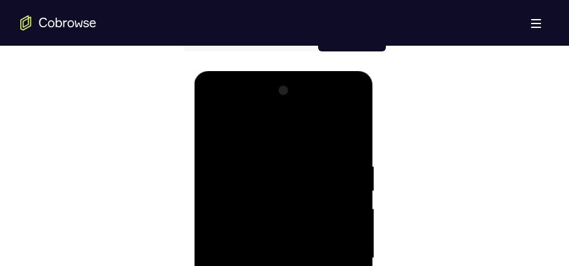
click at [349, 93] on div at bounding box center [283, 258] width 160 height 355
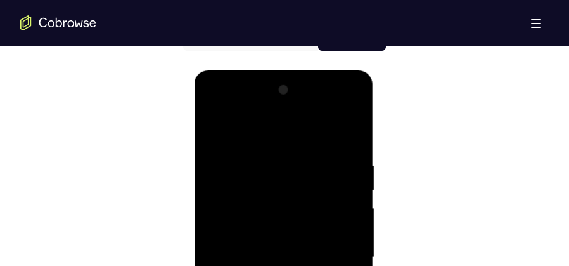
scroll to position [679, 0]
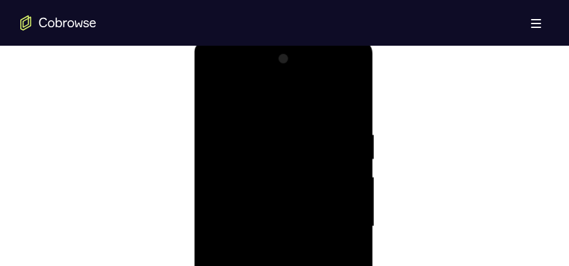
click at [212, 97] on div at bounding box center [283, 226] width 160 height 355
click at [350, 93] on div at bounding box center [283, 226] width 160 height 355
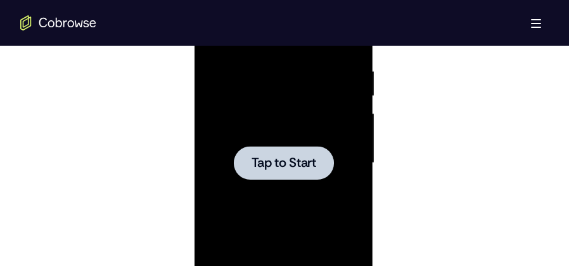
scroll to position [742, 0]
click at [290, 157] on span "Tap to Start" at bounding box center [283, 163] width 65 height 13
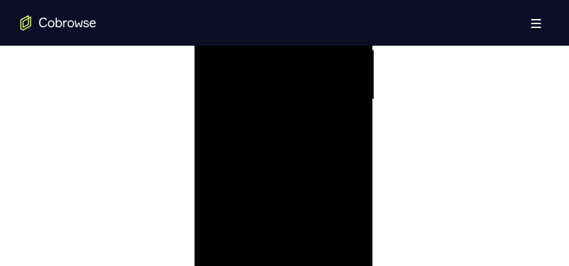
scroll to position [901, 0]
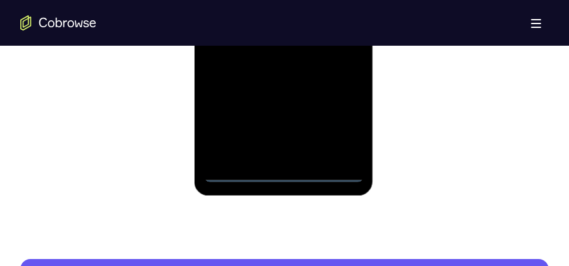
click at [286, 167] on div at bounding box center [283, 4] width 160 height 355
click at [279, 171] on div at bounding box center [283, 4] width 160 height 355
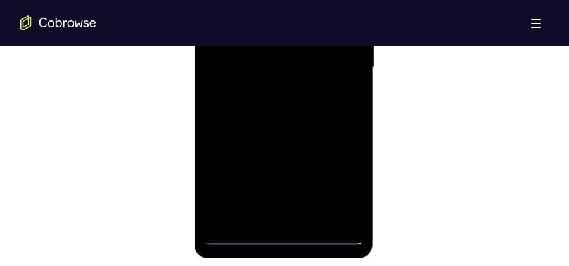
scroll to position [837, 0]
click at [337, 183] on div at bounding box center [283, 67] width 160 height 355
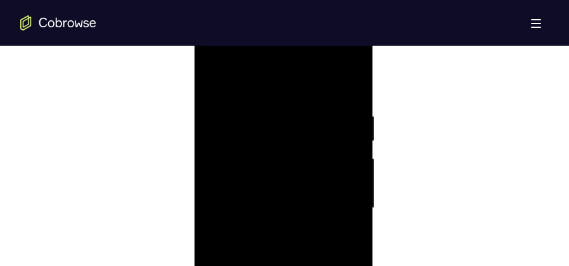
scroll to position [679, 0]
click at [284, 100] on div at bounding box center [283, 226] width 160 height 355
click at [333, 217] on div at bounding box center [283, 226] width 160 height 355
click at [266, 216] on div at bounding box center [283, 194] width 160 height 355
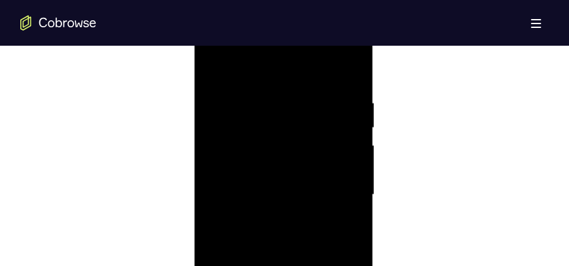
click at [264, 168] on div at bounding box center [283, 194] width 160 height 355
click at [262, 181] on div at bounding box center [283, 194] width 160 height 355
click at [350, 163] on div at bounding box center [283, 194] width 160 height 355
click at [288, 127] on div at bounding box center [283, 99] width 160 height 355
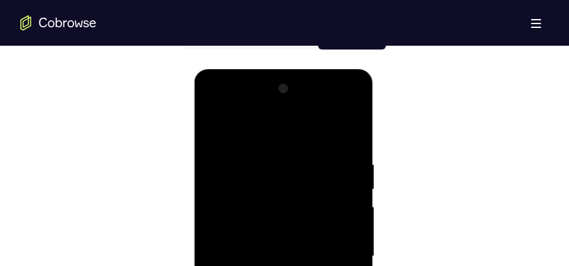
scroll to position [647, 0]
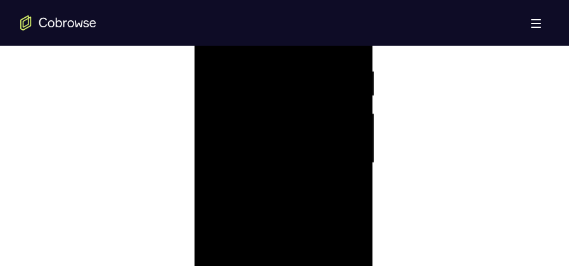
click at [279, 132] on div at bounding box center [283, 162] width 160 height 355
click at [314, 247] on div at bounding box center [283, 99] width 160 height 355
click at [223, 247] on div at bounding box center [283, 99] width 160 height 355
click at [291, 164] on div at bounding box center [283, 99] width 160 height 355
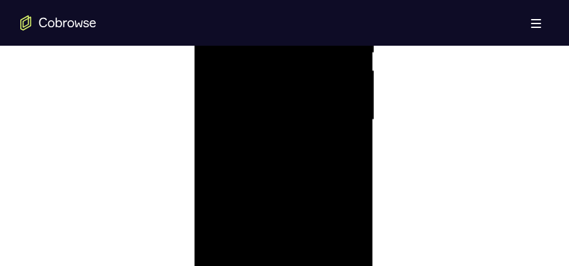
scroll to position [774, 0]
click at [345, 102] on div at bounding box center [283, 131] width 160 height 355
click at [271, 120] on div at bounding box center [283, 226] width 160 height 355
click at [217, 96] on div at bounding box center [283, 226] width 160 height 355
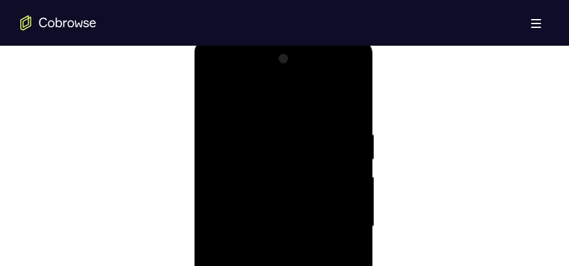
click at [217, 96] on div at bounding box center [283, 226] width 160 height 355
click at [347, 247] on div at bounding box center [283, 99] width 160 height 355
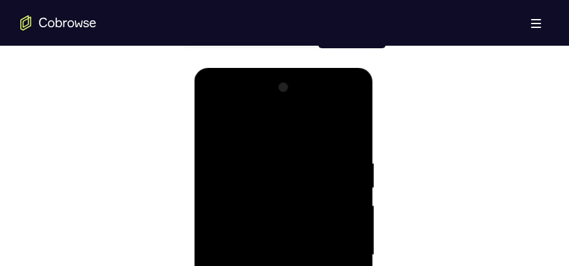
scroll to position [647, 0]
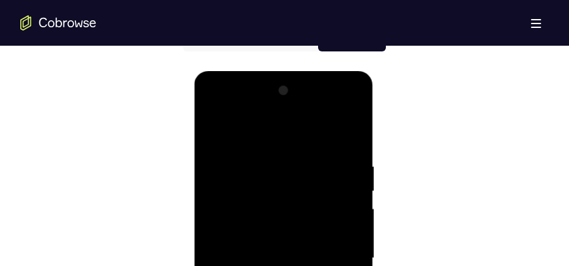
click at [313, 173] on div at bounding box center [283, 258] width 160 height 355
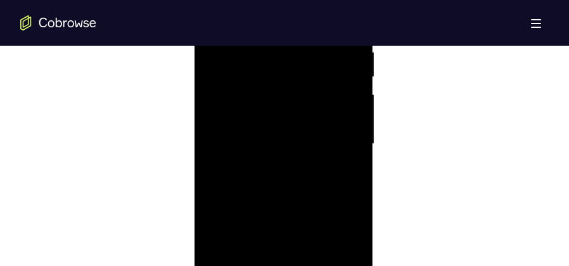
scroll to position [742, 0]
click at [236, 153] on div at bounding box center [283, 162] width 160 height 355
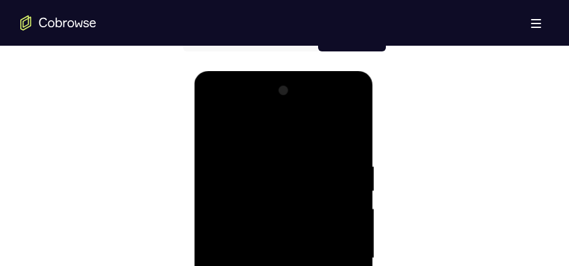
click at [355, 93] on div at bounding box center [283, 258] width 160 height 355
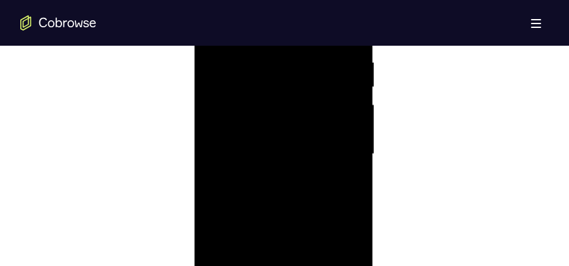
scroll to position [742, 0]
click at [298, 155] on div at bounding box center [283, 162] width 160 height 355
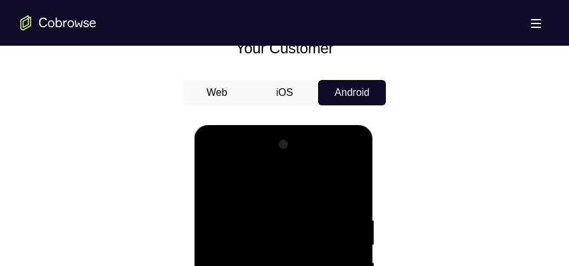
scroll to position [584, 0]
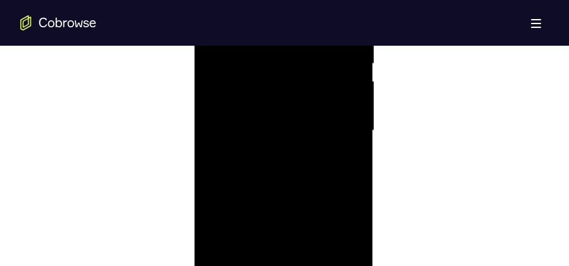
scroll to position [806, 0]
click at [290, 112] on div at bounding box center [283, 99] width 160 height 355
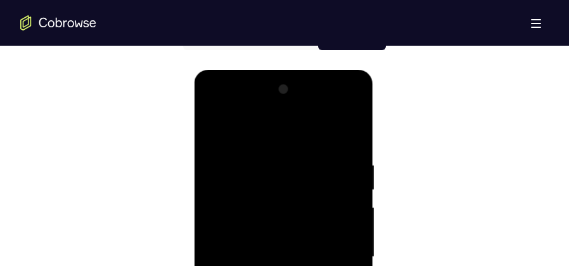
scroll to position [647, 0]
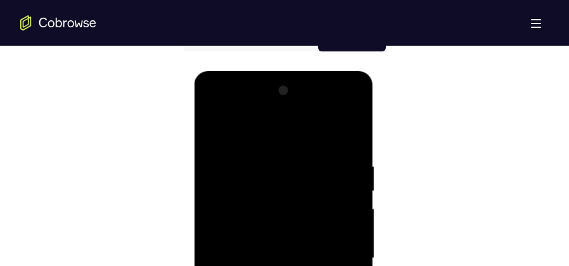
click at [354, 91] on div at bounding box center [283, 258] width 160 height 355
click at [209, 130] on div at bounding box center [283, 258] width 160 height 355
drag, startPoint x: 345, startPoint y: 158, endPoint x: 275, endPoint y: 155, distance: 70.4
click at [275, 155] on div at bounding box center [283, 258] width 160 height 355
drag, startPoint x: 352, startPoint y: 160, endPoint x: 278, endPoint y: 163, distance: 74.2
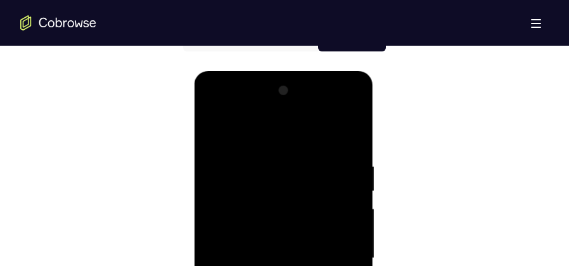
click at [278, 163] on div at bounding box center [283, 258] width 160 height 355
drag, startPoint x: 330, startPoint y: 157, endPoint x: 272, endPoint y: 158, distance: 58.3
click at [270, 158] on div at bounding box center [283, 258] width 160 height 355
drag, startPoint x: 353, startPoint y: 156, endPoint x: 274, endPoint y: 157, distance: 78.6
click at [274, 157] on div at bounding box center [283, 258] width 160 height 355
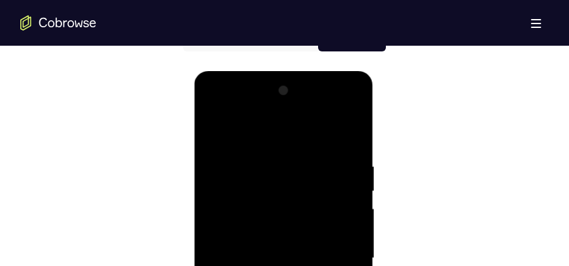
drag, startPoint x: 340, startPoint y: 159, endPoint x: 266, endPoint y: 163, distance: 73.6
click at [267, 163] on div at bounding box center [283, 258] width 160 height 355
drag, startPoint x: 325, startPoint y: 164, endPoint x: 267, endPoint y: 165, distance: 57.7
click at [268, 165] on div at bounding box center [283, 258] width 160 height 355
drag, startPoint x: 342, startPoint y: 163, endPoint x: 264, endPoint y: 164, distance: 78.6
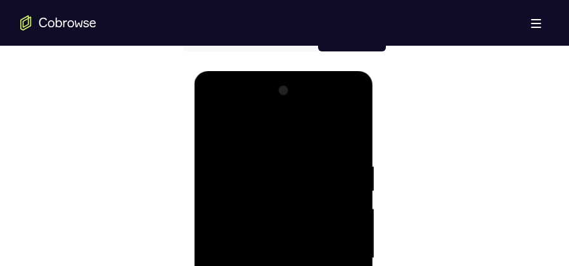
click at [264, 164] on div at bounding box center [283, 258] width 160 height 355
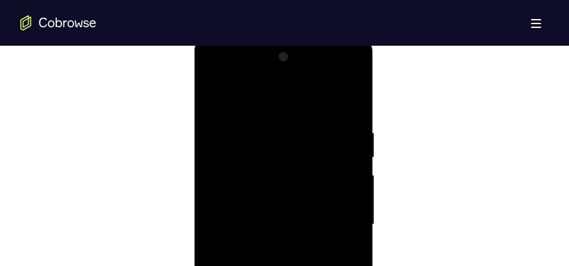
scroll to position [679, 0]
click at [312, 126] on div at bounding box center [283, 226] width 160 height 355
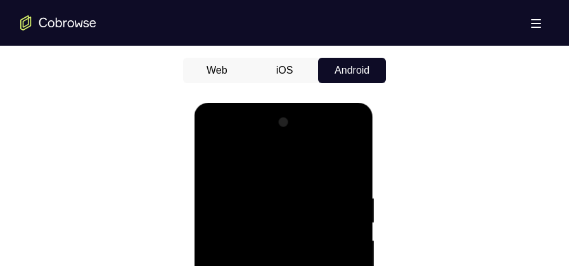
scroll to position [647, 0]
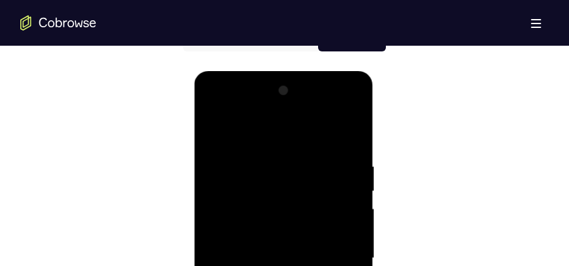
click at [349, 134] on div at bounding box center [283, 258] width 160 height 355
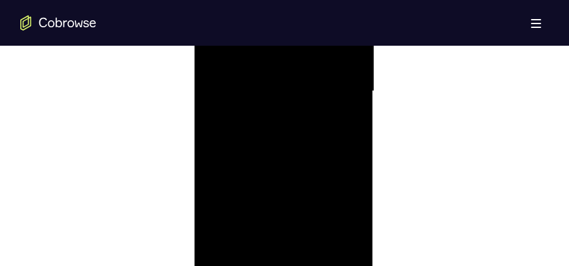
scroll to position [869, 0]
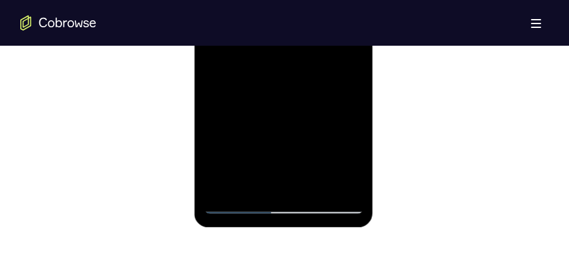
click at [216, 181] on div at bounding box center [283, 36] width 160 height 355
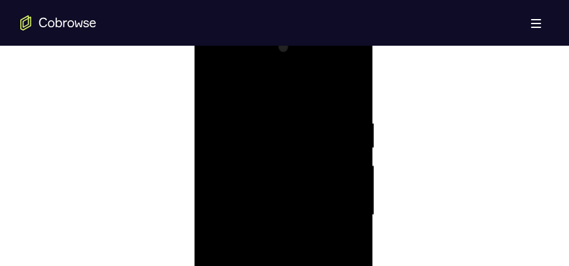
scroll to position [679, 0]
drag, startPoint x: 257, startPoint y: 131, endPoint x: 394, endPoint y: 126, distance: 137.0
click at [375, 126] on html "Online web based iOS Simulators and Android Emulators. Run iPhone, iPad, Mobile…" at bounding box center [284, 229] width 181 height 380
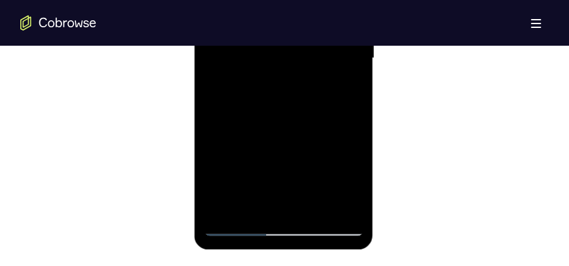
scroll to position [869, 0]
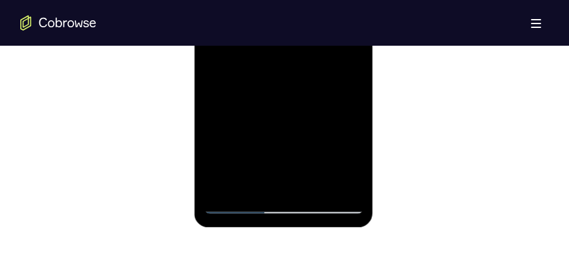
click at [226, 181] on div at bounding box center [283, 36] width 160 height 355
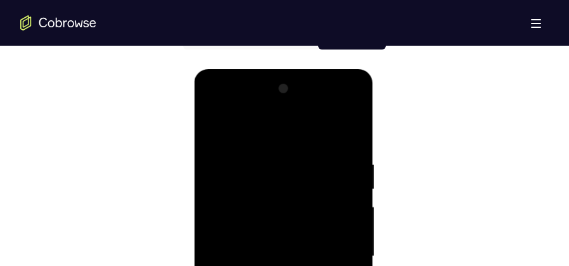
scroll to position [647, 0]
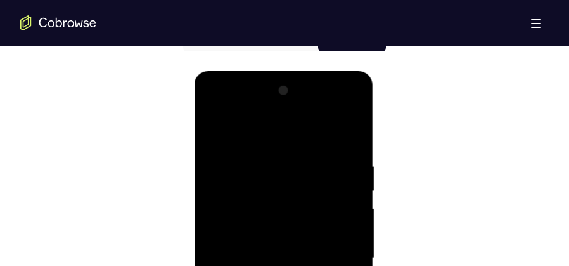
drag, startPoint x: 332, startPoint y: 150, endPoint x: 228, endPoint y: 164, distance: 104.8
click at [228, 164] on div at bounding box center [283, 258] width 160 height 355
drag, startPoint x: 340, startPoint y: 157, endPoint x: 252, endPoint y: 167, distance: 89.3
click at [250, 167] on div at bounding box center [283, 258] width 160 height 355
drag, startPoint x: 342, startPoint y: 161, endPoint x: 261, endPoint y: 163, distance: 81.2
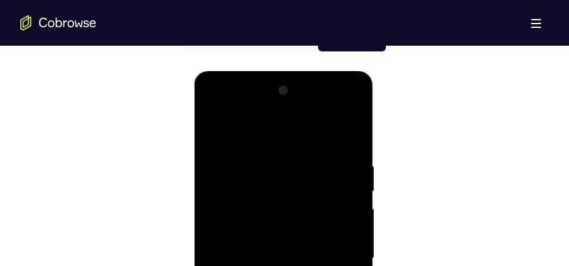
click at [261, 163] on div at bounding box center [283, 258] width 160 height 355
drag, startPoint x: 328, startPoint y: 150, endPoint x: 263, endPoint y: 159, distance: 65.3
click at [263, 158] on div at bounding box center [283, 258] width 160 height 355
drag, startPoint x: 356, startPoint y: 162, endPoint x: 288, endPoint y: 164, distance: 68.5
click at [288, 164] on div at bounding box center [283, 258] width 160 height 355
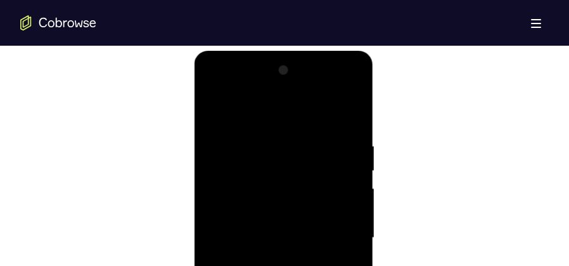
scroll to position [679, 0]
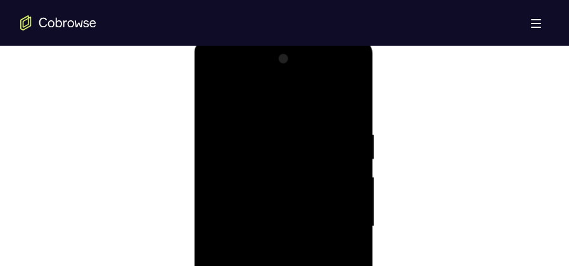
drag, startPoint x: 337, startPoint y: 135, endPoint x: 271, endPoint y: 130, distance: 66.1
click at [271, 131] on div at bounding box center [283, 226] width 160 height 355
drag, startPoint x: 351, startPoint y: 135, endPoint x: 299, endPoint y: 135, distance: 52.6
click at [299, 135] on div at bounding box center [283, 226] width 160 height 355
drag, startPoint x: 347, startPoint y: 134, endPoint x: 269, endPoint y: 133, distance: 77.3
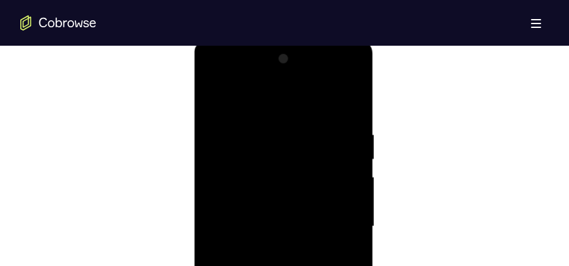
click at [269, 133] on div at bounding box center [283, 226] width 160 height 355
click at [302, 130] on div at bounding box center [283, 226] width 160 height 355
click at [352, 161] on div at bounding box center [283, 162] width 160 height 355
click at [345, 143] on div at bounding box center [283, 162] width 160 height 355
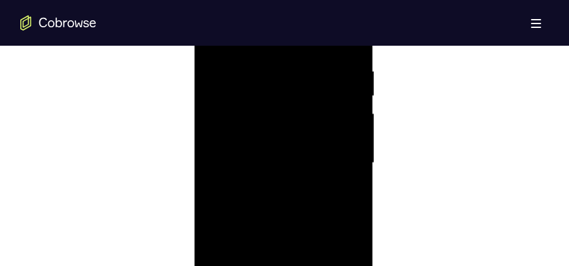
click at [345, 143] on div at bounding box center [283, 162] width 160 height 355
click at [345, 136] on div at bounding box center [283, 131] width 160 height 355
click at [342, 136] on div at bounding box center [283, 162] width 160 height 355
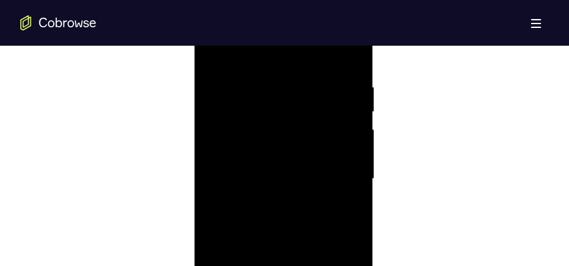
scroll to position [711, 0]
click at [344, 139] on div at bounding box center [283, 194] width 160 height 355
click at [347, 121] on div at bounding box center [283, 194] width 160 height 355
click at [348, 106] on div at bounding box center [283, 194] width 160 height 355
click at [346, 73] on div at bounding box center [283, 194] width 160 height 355
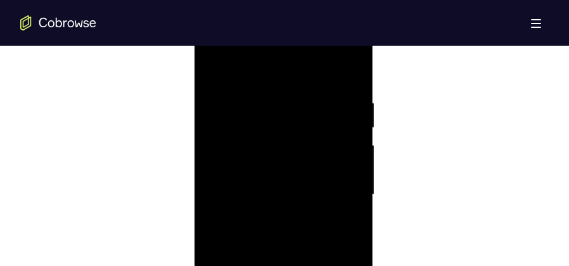
drag, startPoint x: 346, startPoint y: 144, endPoint x: 214, endPoint y: 160, distance: 132.9
click at [217, 160] on div at bounding box center [283, 194] width 160 height 355
drag, startPoint x: 341, startPoint y: 157, endPoint x: 176, endPoint y: 158, distance: 165.4
click at [194, 158] on html "Online web based iOS Simulators and Android Emulators. Run iPhone, iPad, Mobile…" at bounding box center [284, 198] width 181 height 380
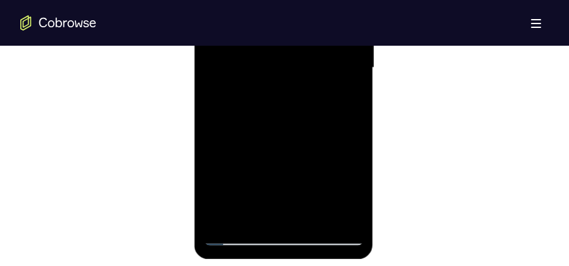
click at [356, 126] on div at bounding box center [283, 67] width 160 height 355
click at [356, 127] on div at bounding box center [283, 67] width 160 height 355
click at [356, 128] on div at bounding box center [283, 67] width 160 height 355
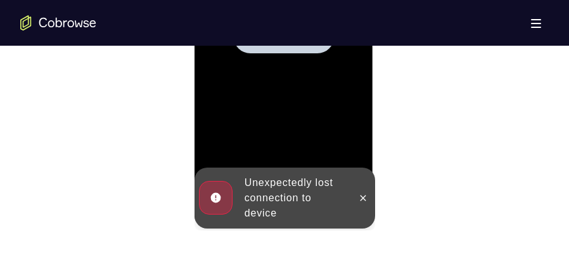
scroll to position [869, 0]
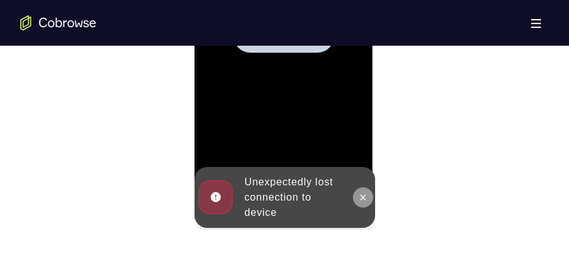
click at [357, 196] on button at bounding box center [362, 197] width 20 height 20
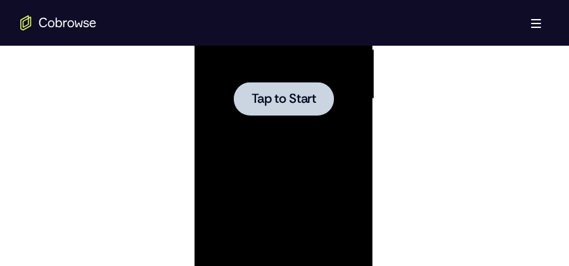
scroll to position [806, 0]
click at [282, 114] on div at bounding box center [283, 99] width 100 height 34
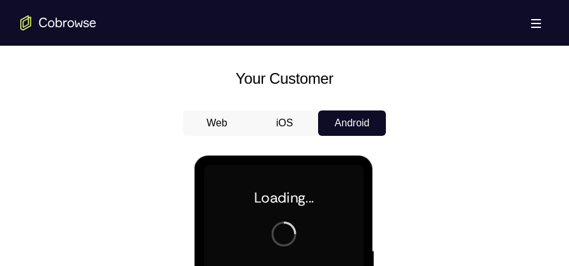
scroll to position [552, 0]
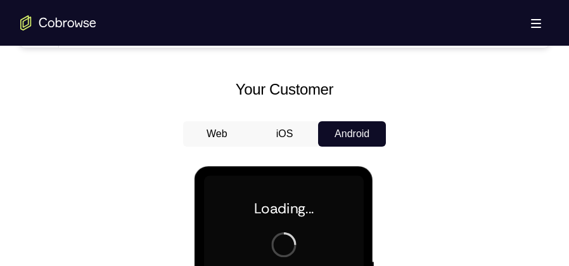
click at [344, 134] on button "Android" at bounding box center [352, 133] width 68 height 25
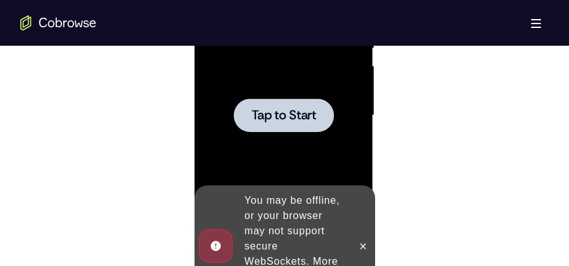
scroll to position [792, 0]
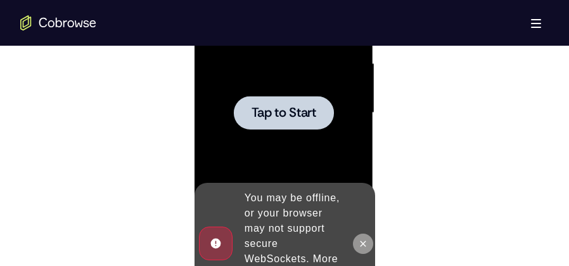
click at [363, 238] on icon at bounding box center [363, 243] width 10 height 10
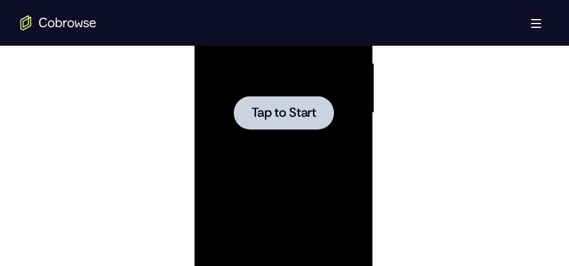
click at [306, 122] on div at bounding box center [283, 113] width 100 height 34
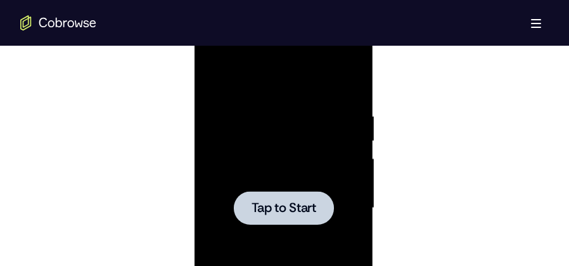
click at [300, 176] on div at bounding box center [283, 207] width 160 height 355
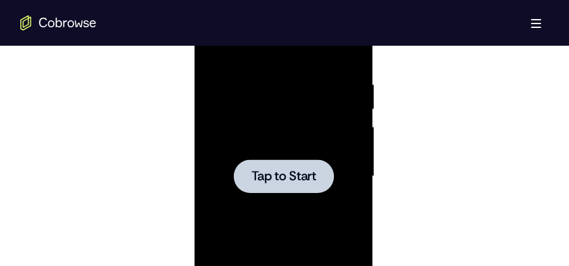
click at [293, 176] on span "Tap to Start" at bounding box center [283, 176] width 65 height 13
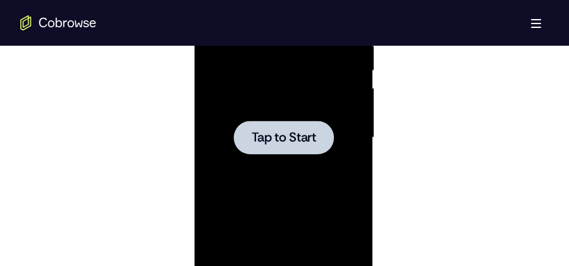
scroll to position [824, 0]
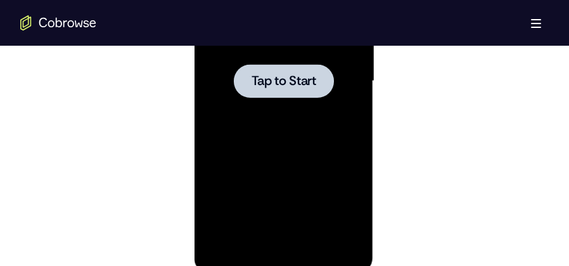
click at [291, 124] on div at bounding box center [283, 81] width 160 height 355
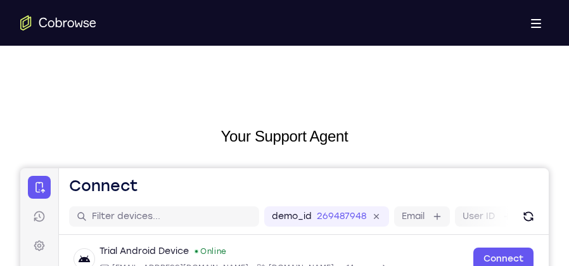
scroll to position [0, 0]
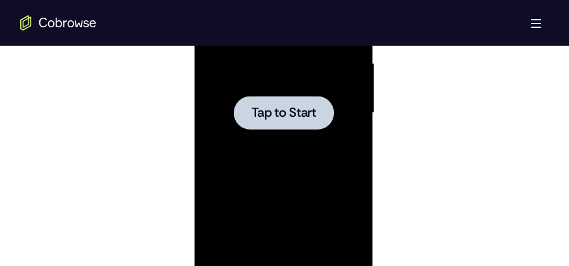
click at [302, 119] on span "Tap to Start" at bounding box center [283, 112] width 65 height 13
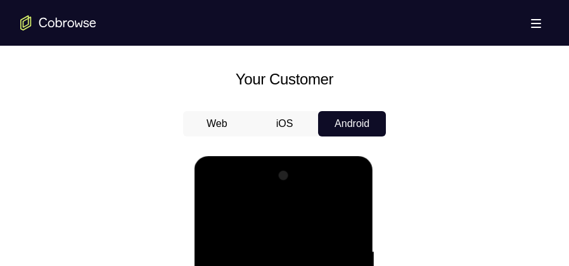
scroll to position [539, 0]
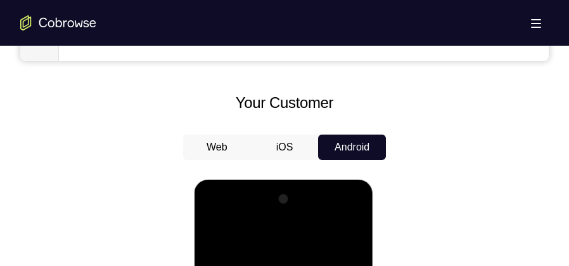
click at [228, 140] on button "Web" at bounding box center [217, 146] width 68 height 25
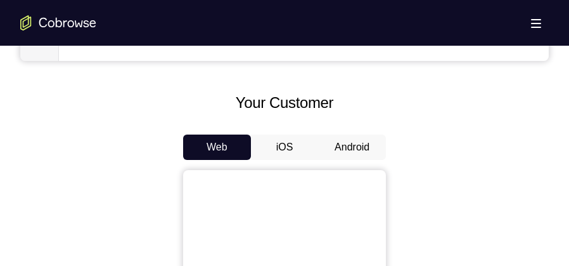
click at [346, 146] on button "Android" at bounding box center [352, 146] width 68 height 25
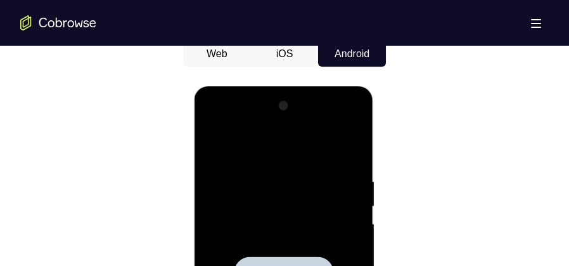
scroll to position [729, 0]
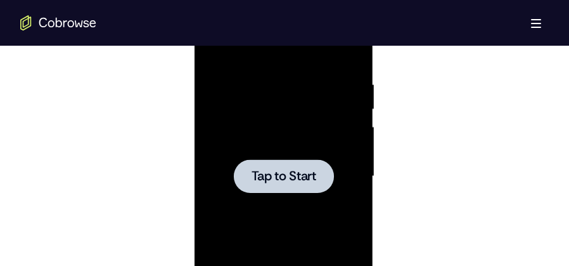
click at [283, 158] on div at bounding box center [283, 176] width 160 height 355
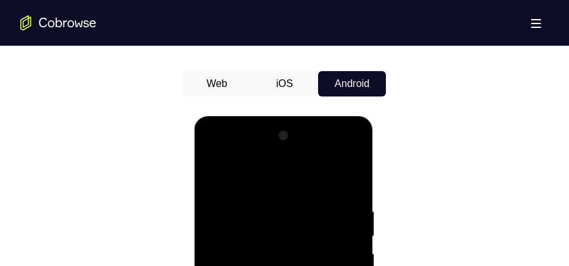
click at [295, 87] on button "iOS" at bounding box center [285, 83] width 68 height 25
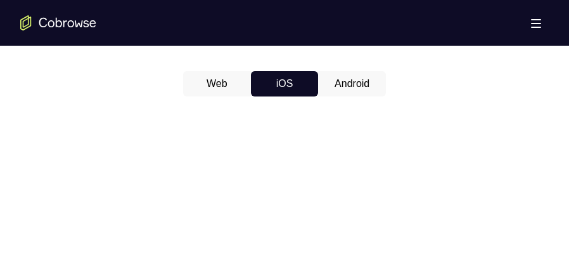
click at [346, 81] on button "Android" at bounding box center [352, 83] width 68 height 25
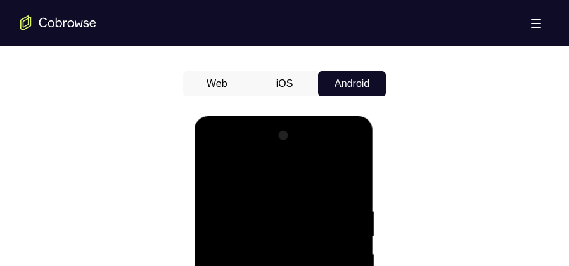
scroll to position [761, 0]
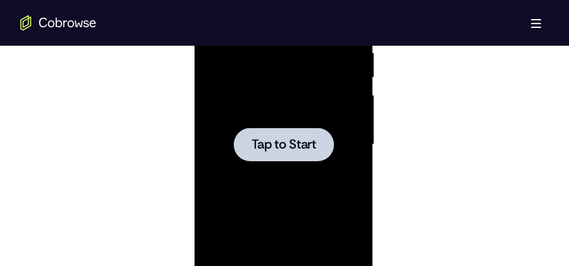
click at [287, 129] on div at bounding box center [283, 144] width 100 height 34
click at [294, 142] on span "Tap to Start" at bounding box center [283, 144] width 65 height 13
click at [294, 143] on span "Tap to Start" at bounding box center [283, 144] width 65 height 13
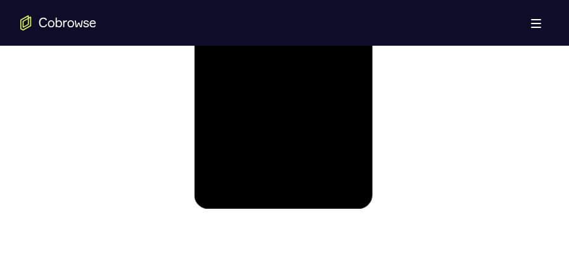
click at [269, 88] on div at bounding box center [283, 17] width 160 height 355
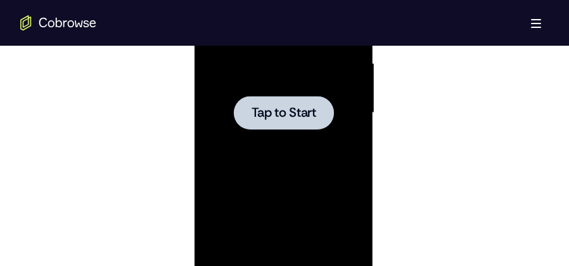
click at [293, 135] on div at bounding box center [283, 112] width 160 height 355
click at [290, 132] on div at bounding box center [283, 112] width 160 height 355
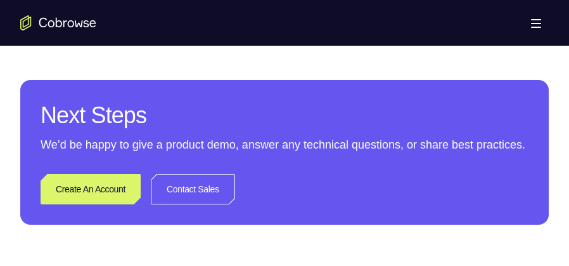
scroll to position [1141, 0]
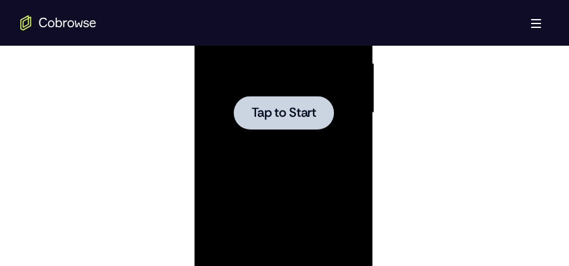
click at [288, 113] on span "Tap to Start" at bounding box center [283, 112] width 65 height 13
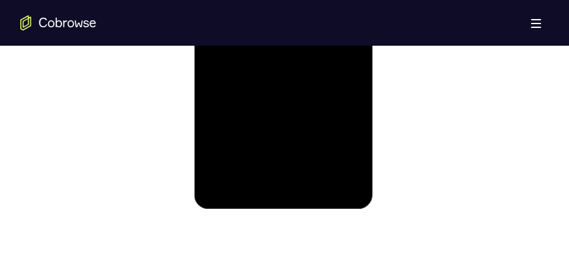
click at [295, 129] on div at bounding box center [283, 17] width 160 height 355
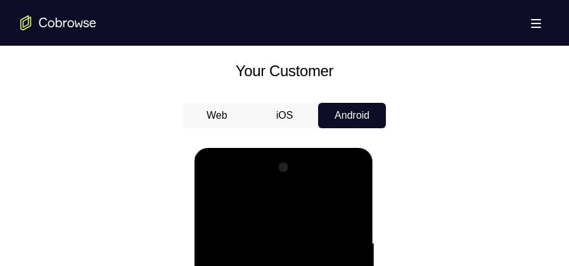
click at [219, 114] on button "Web" at bounding box center [217, 115] width 68 height 25
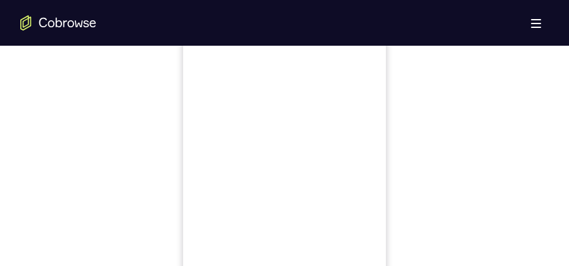
scroll to position [634, 0]
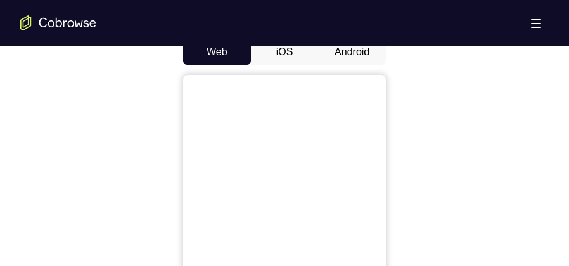
click at [353, 46] on button "Android" at bounding box center [352, 51] width 68 height 25
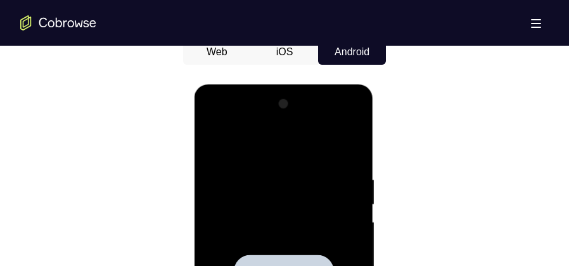
scroll to position [761, 0]
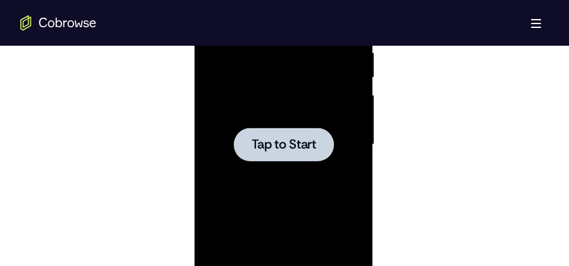
click at [262, 132] on div at bounding box center [283, 144] width 100 height 34
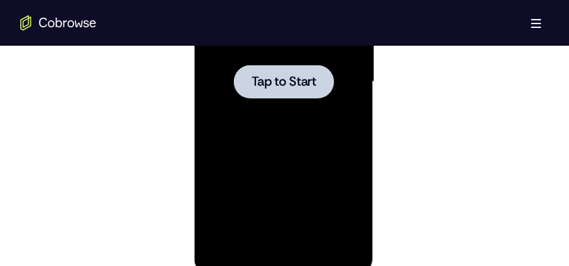
scroll to position [824, 0]
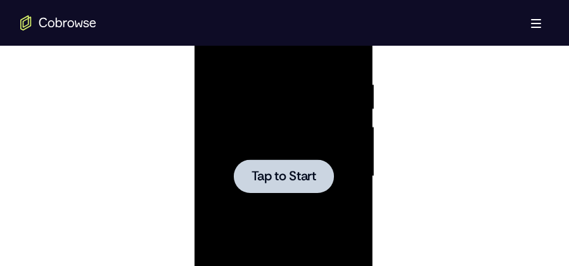
click at [277, 162] on div at bounding box center [283, 176] width 100 height 34
click at [281, 163] on div at bounding box center [283, 176] width 100 height 34
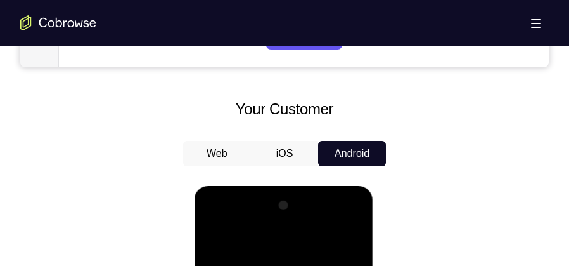
scroll to position [697, 0]
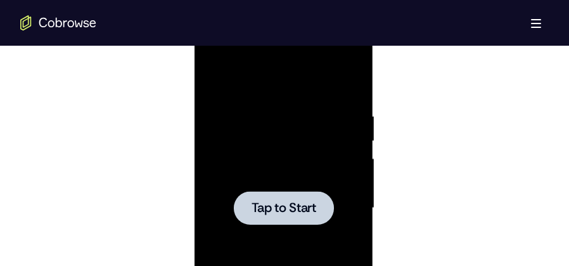
click at [289, 177] on div at bounding box center [283, 207] width 160 height 355
click at [291, 177] on div at bounding box center [283, 207] width 160 height 355
click at [292, 176] on div at bounding box center [283, 207] width 160 height 355
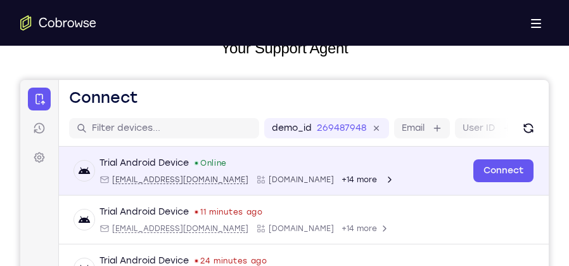
scroll to position [0, 0]
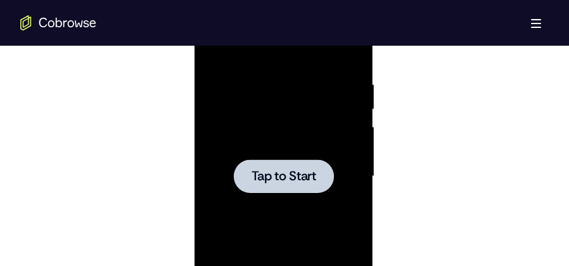
click at [295, 170] on span "Tap to Start" at bounding box center [283, 176] width 65 height 13
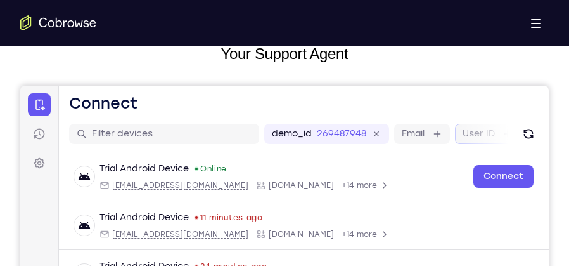
scroll to position [158, 0]
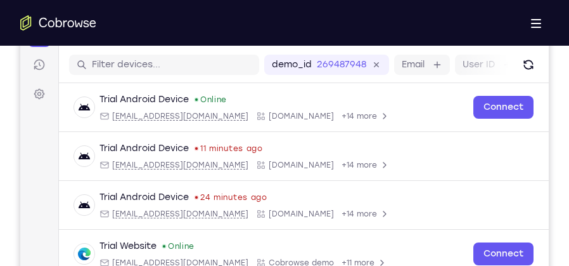
drag, startPoint x: 456, startPoint y: 15, endPoint x: 231, endPoint y: 16, distance: 225.7
click at [231, 16] on div "Open main menu" at bounding box center [284, 23] width 569 height 46
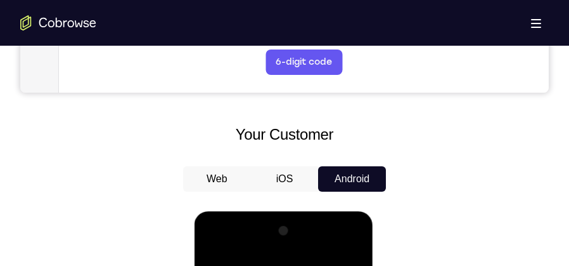
scroll to position [634, 0]
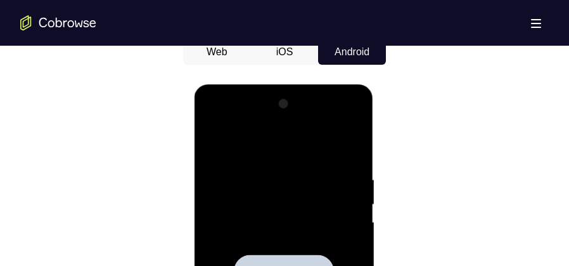
click at [232, 188] on div at bounding box center [283, 271] width 160 height 355
click at [285, 48] on button "iOS" at bounding box center [285, 51] width 68 height 25
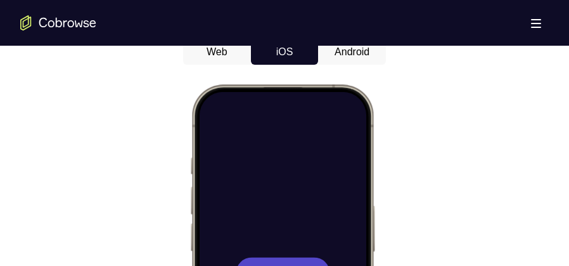
click at [358, 54] on button "Android" at bounding box center [352, 51] width 68 height 25
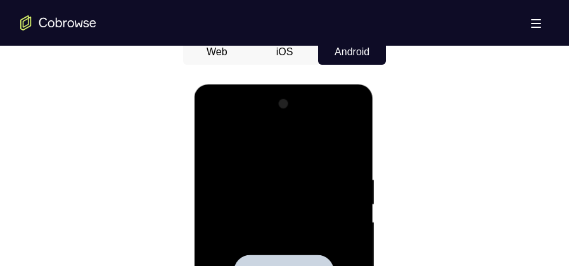
scroll to position [729, 0]
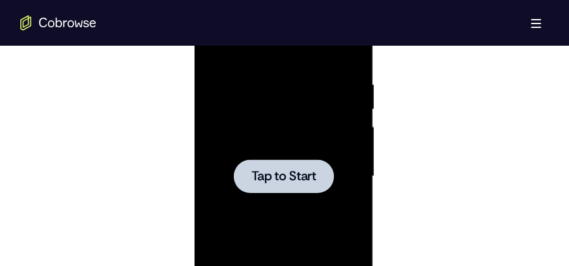
click at [269, 192] on div at bounding box center [283, 176] width 100 height 34
click at [273, 184] on div at bounding box center [283, 176] width 100 height 34
click at [275, 179] on span "Tap to Start" at bounding box center [283, 176] width 65 height 13
click at [276, 177] on span "Tap to Start" at bounding box center [283, 176] width 65 height 13
click at [276, 176] on span "Tap to Start" at bounding box center [283, 176] width 65 height 13
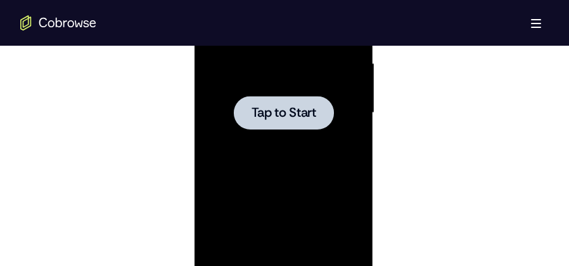
scroll to position [792, 0]
click at [276, 145] on div at bounding box center [283, 112] width 160 height 355
click at [259, 102] on div at bounding box center [283, 113] width 100 height 34
click at [286, 131] on div at bounding box center [283, 112] width 160 height 355
click at [292, 112] on span "Tap to Start" at bounding box center [283, 112] width 65 height 13
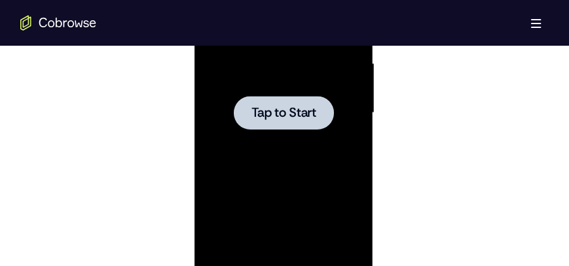
click at [53, 21] on icon "Go to the home page" at bounding box center [51, 23] width 6 height 7
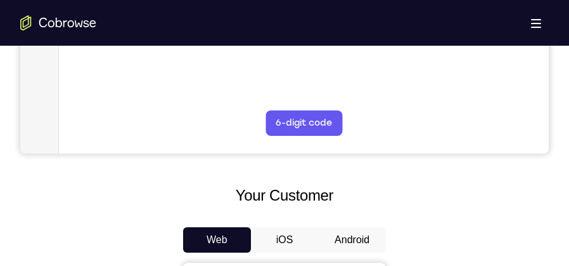
scroll to position [507, 0]
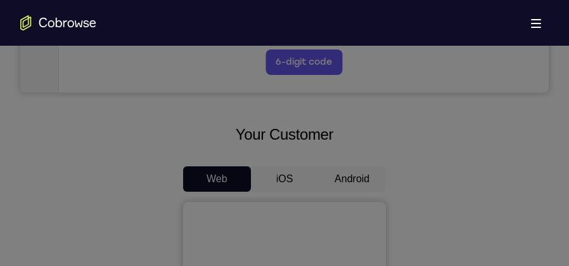
click at [359, 179] on icon at bounding box center [287, 6] width 574 height 519
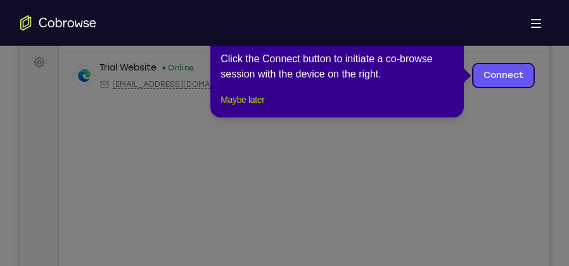
drag, startPoint x: 252, startPoint y: 112, endPoint x: 229, endPoint y: 141, distance: 37.4
click at [252, 107] on button "Maybe later" at bounding box center [243, 99] width 44 height 15
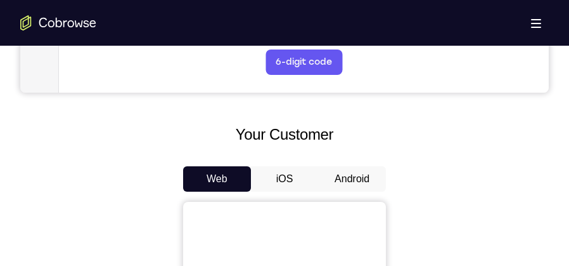
click at [354, 182] on button "Android" at bounding box center [352, 178] width 68 height 25
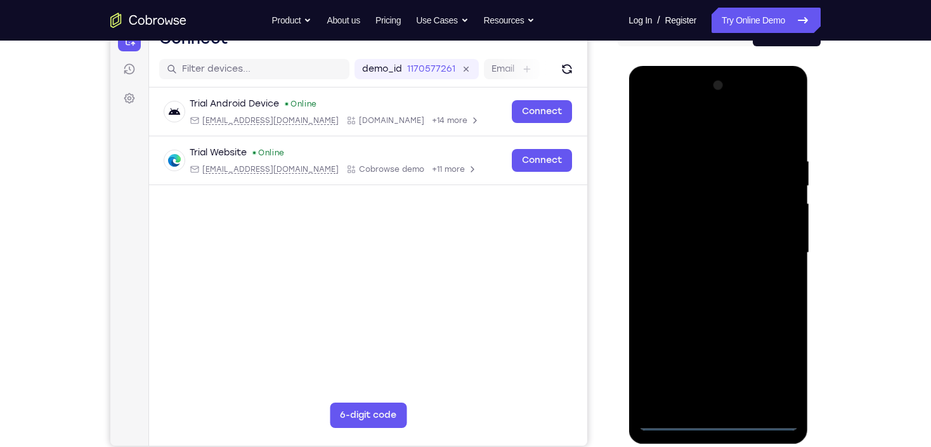
scroll to position [222, 0]
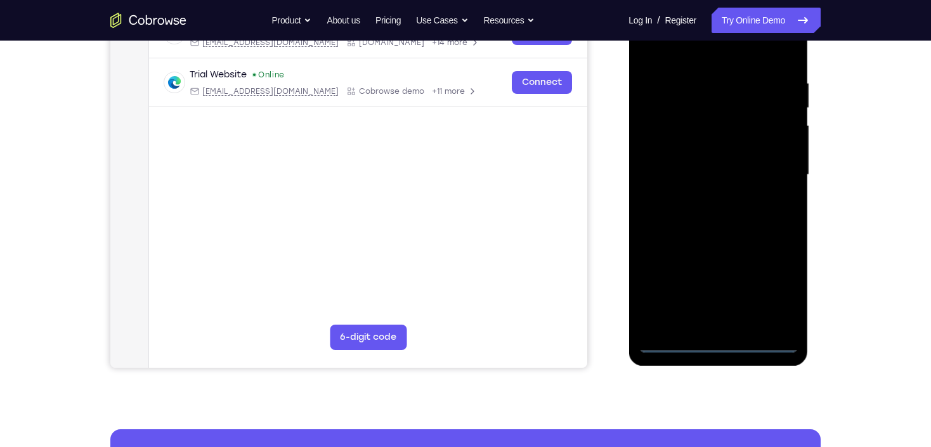
click at [569, 265] on div at bounding box center [718, 174] width 160 height 355
click at [569, 55] on div at bounding box center [718, 174] width 160 height 355
click at [569, 167] on div at bounding box center [718, 174] width 160 height 355
click at [569, 199] on div at bounding box center [718, 174] width 160 height 355
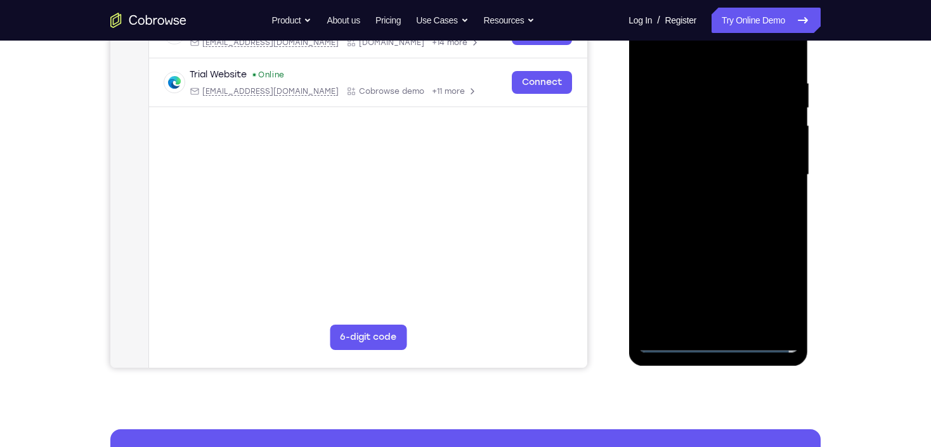
click at [569, 198] on div at bounding box center [718, 174] width 160 height 355
click at [569, 121] on div at bounding box center [718, 174] width 160 height 355
click at [569, 116] on div at bounding box center [718, 174] width 160 height 355
click at [569, 121] on div at bounding box center [718, 174] width 160 height 355
click at [569, 144] on div at bounding box center [718, 174] width 160 height 355
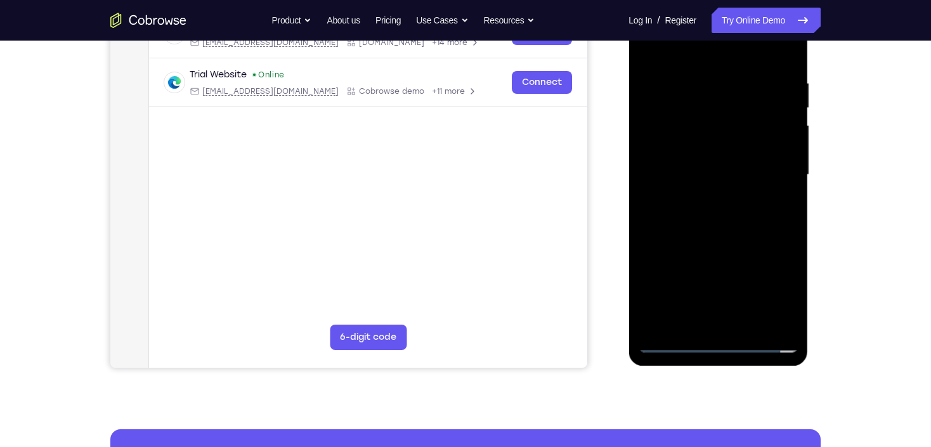
click at [569, 174] on div at bounding box center [718, 174] width 160 height 355
click at [569, 225] on div at bounding box center [718, 174] width 160 height 355
click at [569, 265] on div at bounding box center [718, 174] width 160 height 355
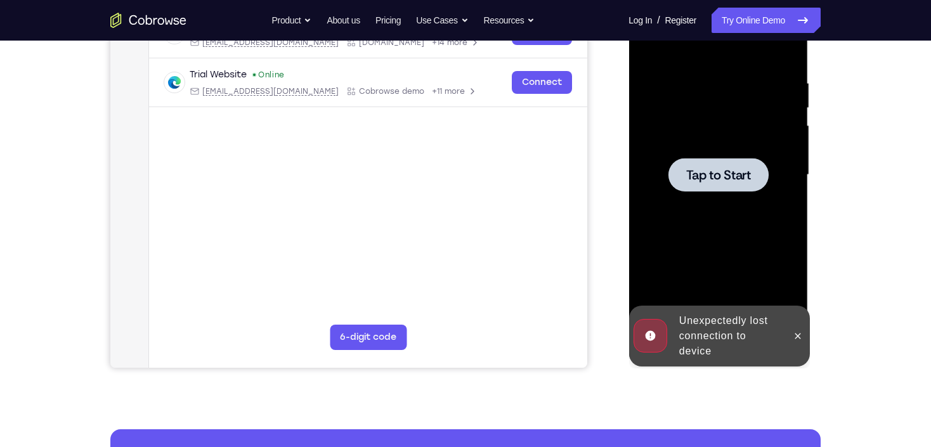
click at [569, 165] on div at bounding box center [717, 175] width 100 height 34
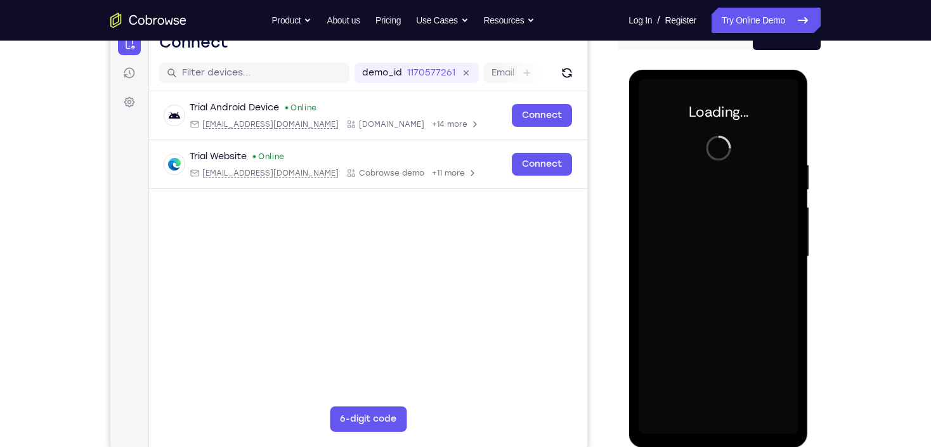
scroll to position [120, 0]
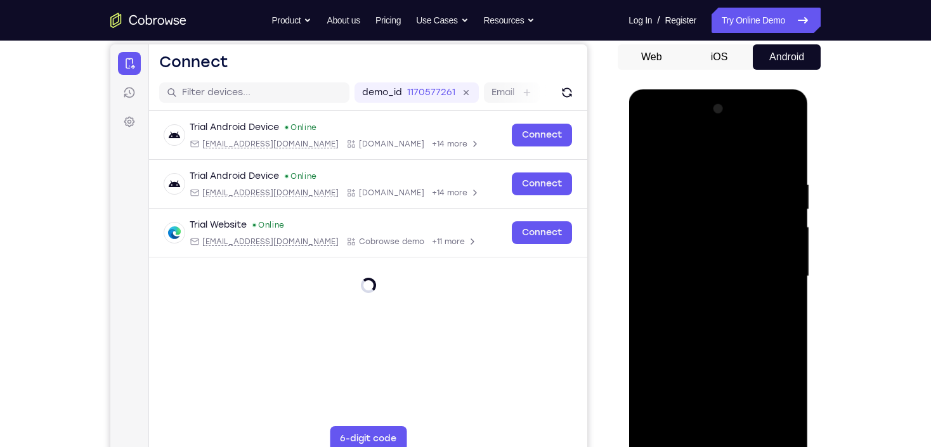
click at [569, 265] on div at bounding box center [718, 276] width 160 height 355
click at [569, 158] on div at bounding box center [718, 276] width 160 height 355
click at [569, 265] on div at bounding box center [718, 276] width 160 height 355
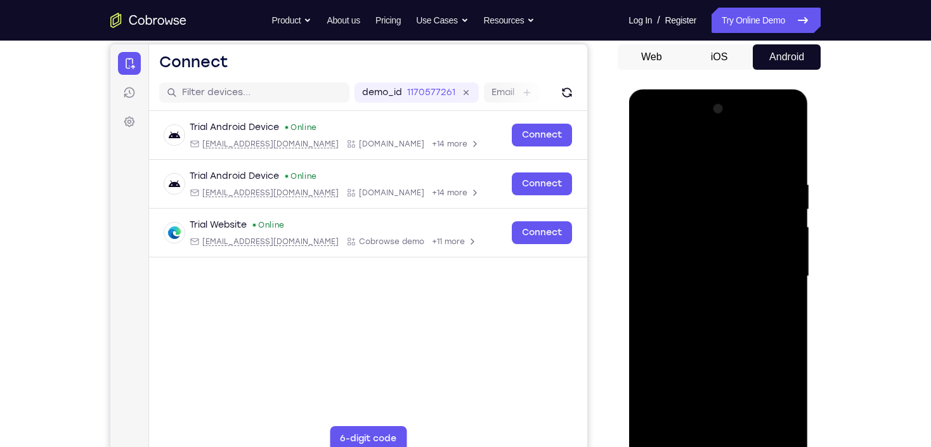
click at [569, 265] on div at bounding box center [718, 276] width 160 height 355
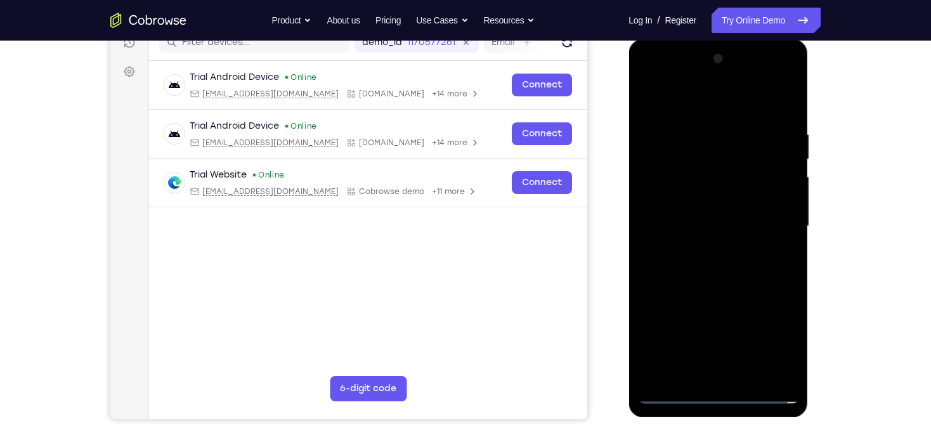
scroll to position [171, 0]
click at [569, 216] on div at bounding box center [718, 225] width 160 height 355
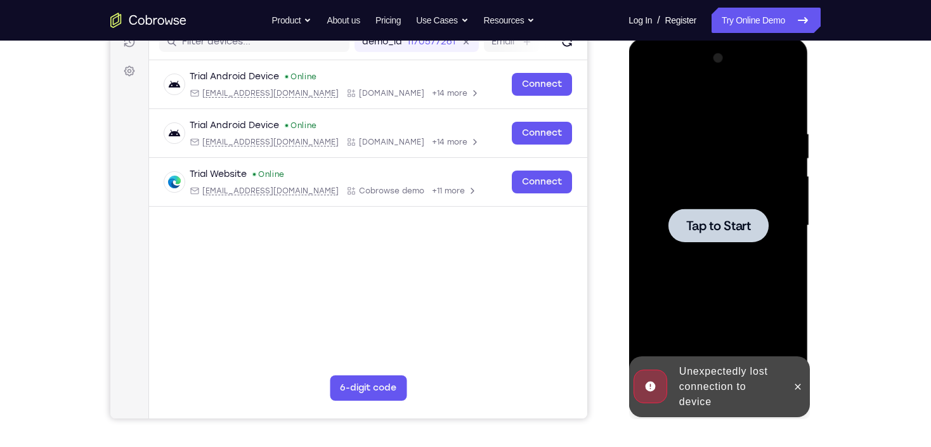
click at [569, 222] on span "Tap to Start" at bounding box center [717, 225] width 65 height 13
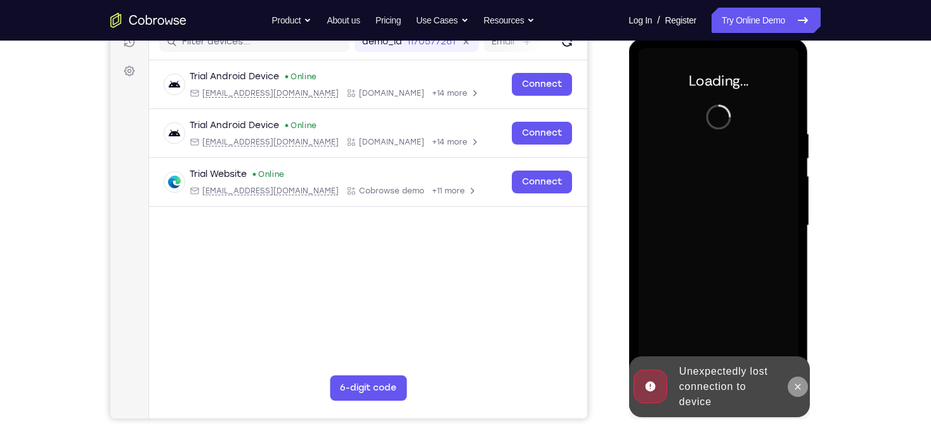
click at [569, 265] on icon at bounding box center [797, 387] width 10 height 10
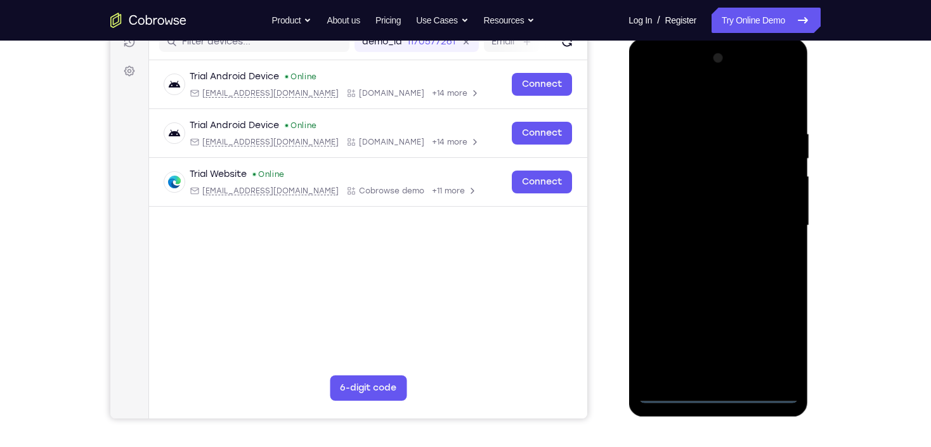
click at [569, 265] on div at bounding box center [718, 225] width 160 height 355
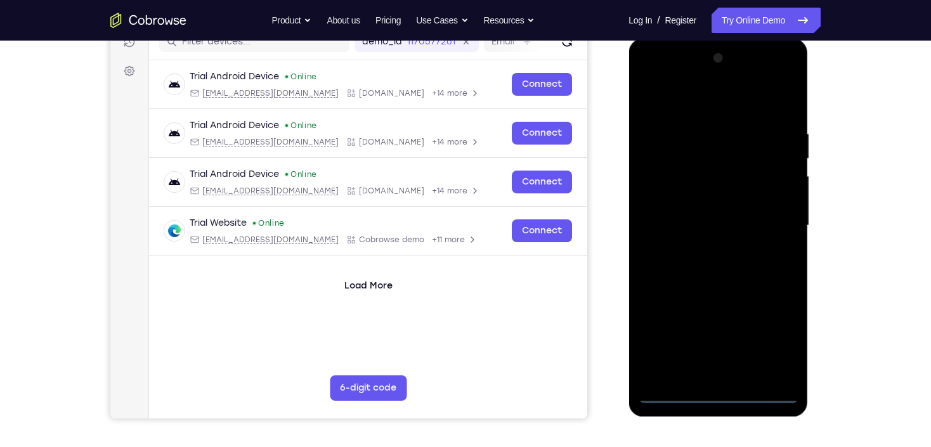
click at [569, 265] on div at bounding box center [718, 225] width 160 height 355
click at [569, 108] on div at bounding box center [718, 225] width 160 height 355
click at [569, 222] on div at bounding box center [718, 225] width 160 height 355
click at [569, 249] on div at bounding box center [718, 225] width 160 height 355
click at [569, 209] on div at bounding box center [718, 225] width 160 height 355
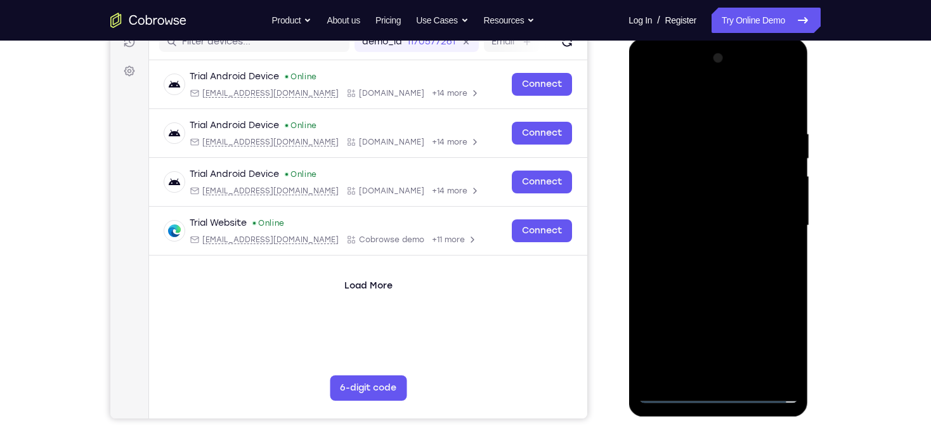
click at [569, 200] on div at bounding box center [718, 225] width 160 height 355
click at [569, 223] on div at bounding box center [718, 225] width 160 height 355
click at [569, 265] on div at bounding box center [718, 225] width 160 height 355
drag, startPoint x: 724, startPoint y: 103, endPoint x: 723, endPoint y: 48, distance: 55.2
click at [569, 44] on div at bounding box center [717, 228] width 179 height 378
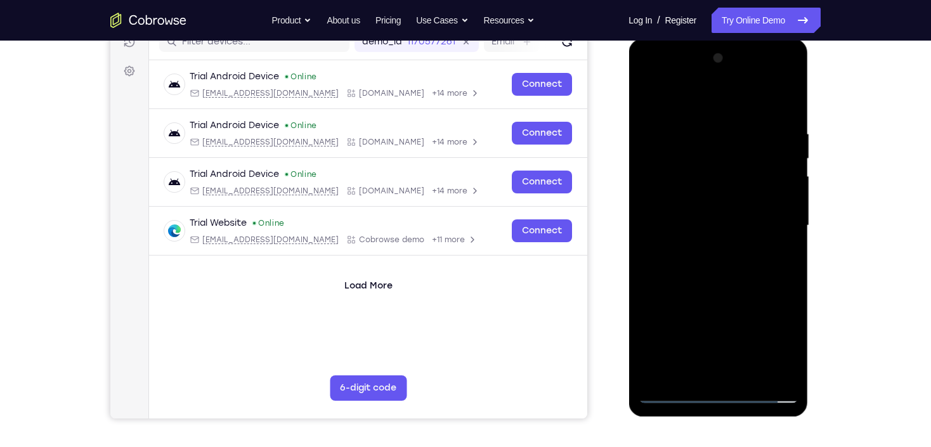
click at [569, 96] on div at bounding box center [718, 225] width 160 height 355
click at [569, 94] on div at bounding box center [718, 225] width 160 height 355
drag, startPoint x: 728, startPoint y: 275, endPoint x: 730, endPoint y: 152, distance: 123.6
click at [569, 151] on div at bounding box center [718, 225] width 160 height 355
drag, startPoint x: 738, startPoint y: 259, endPoint x: 744, endPoint y: 142, distance: 117.4
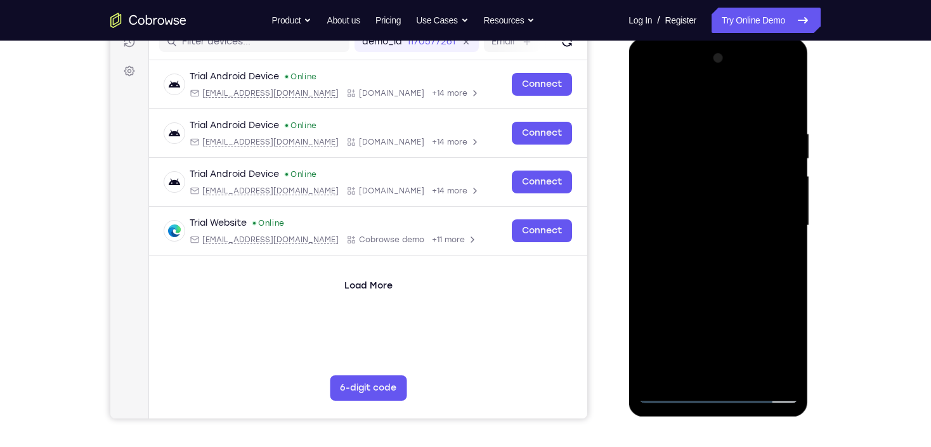
click at [569, 144] on div at bounding box center [718, 225] width 160 height 355
drag, startPoint x: 742, startPoint y: 269, endPoint x: 744, endPoint y: 152, distance: 117.9
click at [569, 152] on div at bounding box center [718, 225] width 160 height 355
drag, startPoint x: 749, startPoint y: 261, endPoint x: 749, endPoint y: 165, distance: 95.7
click at [569, 165] on div at bounding box center [718, 225] width 160 height 355
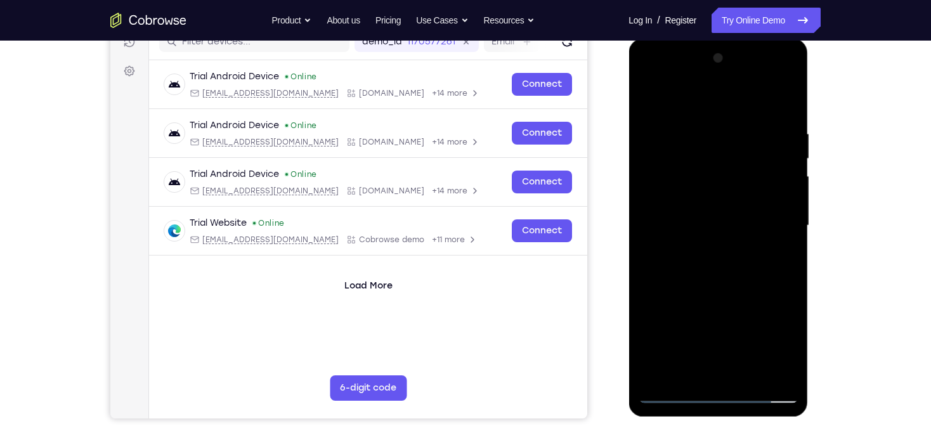
drag, startPoint x: 743, startPoint y: 262, endPoint x: 745, endPoint y: 196, distance: 66.6
click at [569, 197] on div at bounding box center [718, 225] width 160 height 355
drag, startPoint x: 735, startPoint y: 288, endPoint x: 747, endPoint y: 146, distance: 141.9
click at [569, 143] on div at bounding box center [718, 225] width 160 height 355
click at [569, 265] on div at bounding box center [718, 225] width 160 height 355
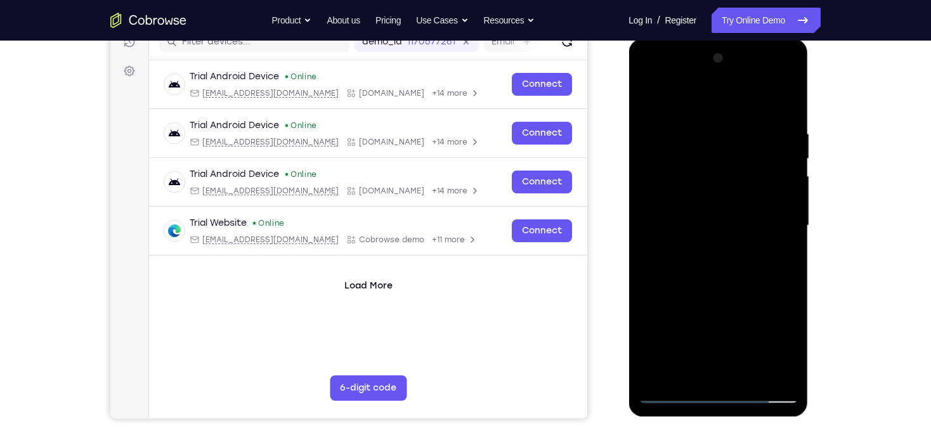
click at [569, 265] on div at bounding box center [718, 225] width 160 height 355
drag, startPoint x: 735, startPoint y: 319, endPoint x: 737, endPoint y: 207, distance: 111.6
click at [569, 207] on div at bounding box center [718, 225] width 160 height 355
drag, startPoint x: 735, startPoint y: 154, endPoint x: 737, endPoint y: 273, distance: 118.6
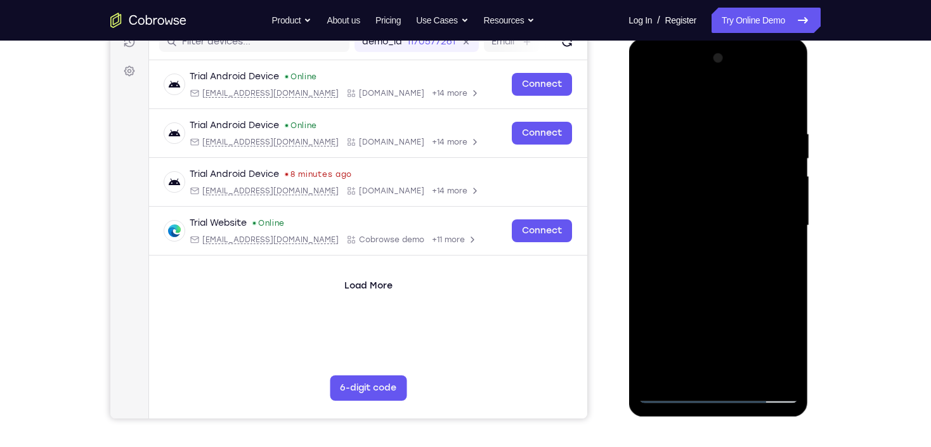
click at [569, 265] on div at bounding box center [718, 225] width 160 height 355
drag, startPoint x: 737, startPoint y: 181, endPoint x: 742, endPoint y: 296, distance: 115.5
click at [569, 265] on div at bounding box center [718, 225] width 160 height 355
drag, startPoint x: 730, startPoint y: 178, endPoint x: 733, endPoint y: 323, distance: 144.6
click at [569, 265] on div at bounding box center [718, 225] width 160 height 355
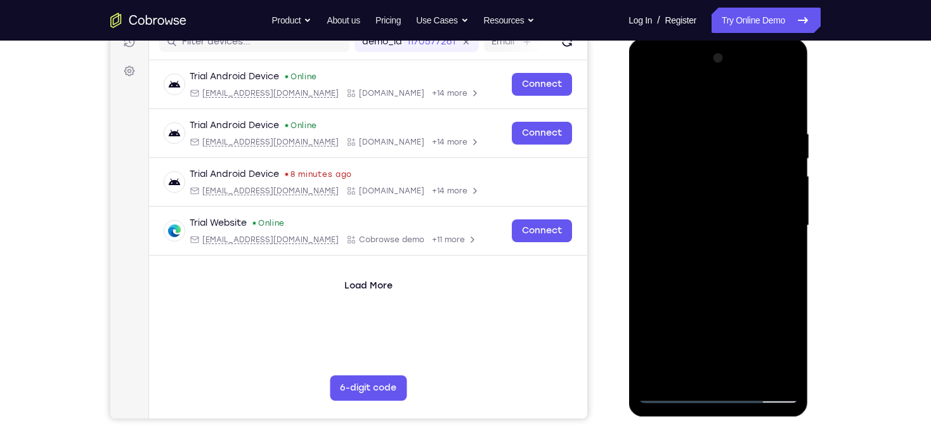
drag, startPoint x: 738, startPoint y: 188, endPoint x: 731, endPoint y: 264, distance: 76.4
click at [569, 263] on div at bounding box center [718, 225] width 160 height 355
click at [569, 265] on div at bounding box center [718, 225] width 160 height 355
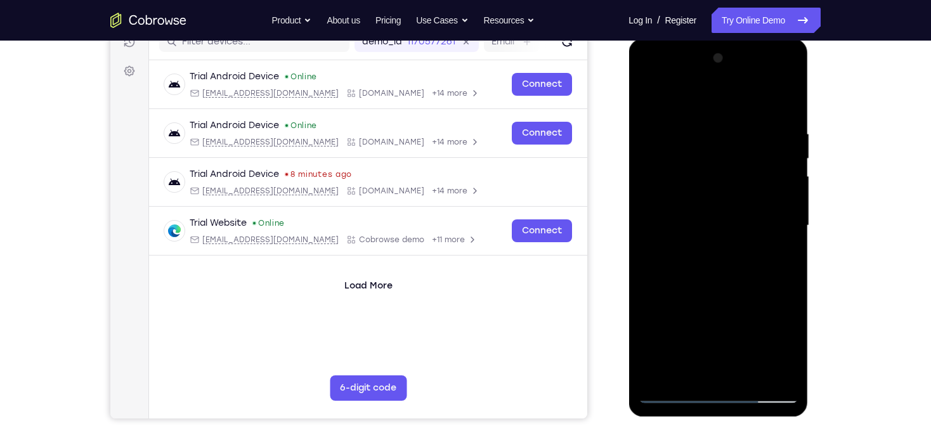
click at [569, 265] on div at bounding box center [718, 225] width 160 height 355
click at [569, 98] on div at bounding box center [718, 225] width 160 height 355
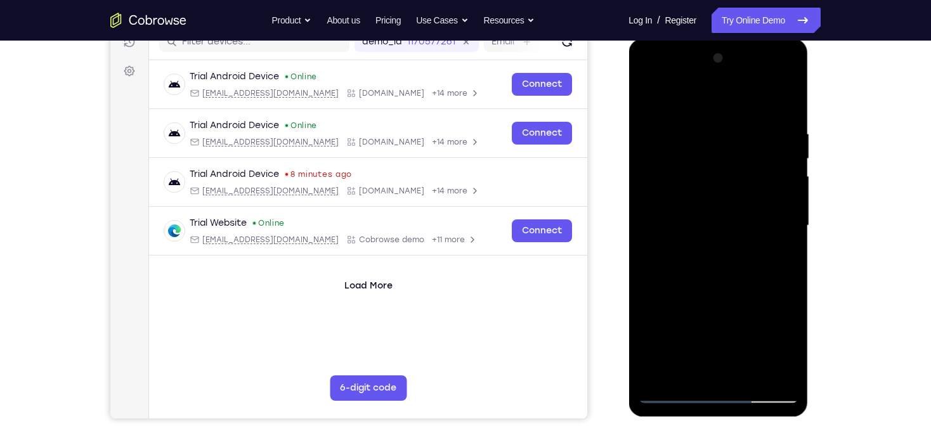
drag, startPoint x: 742, startPoint y: 319, endPoint x: 760, endPoint y: 172, distance: 148.1
click at [569, 172] on div at bounding box center [718, 225] width 160 height 355
drag, startPoint x: 737, startPoint y: 297, endPoint x: 758, endPoint y: 141, distance: 157.3
click at [569, 141] on div at bounding box center [718, 225] width 160 height 355
drag, startPoint x: 734, startPoint y: 286, endPoint x: 752, endPoint y: 157, distance: 130.6
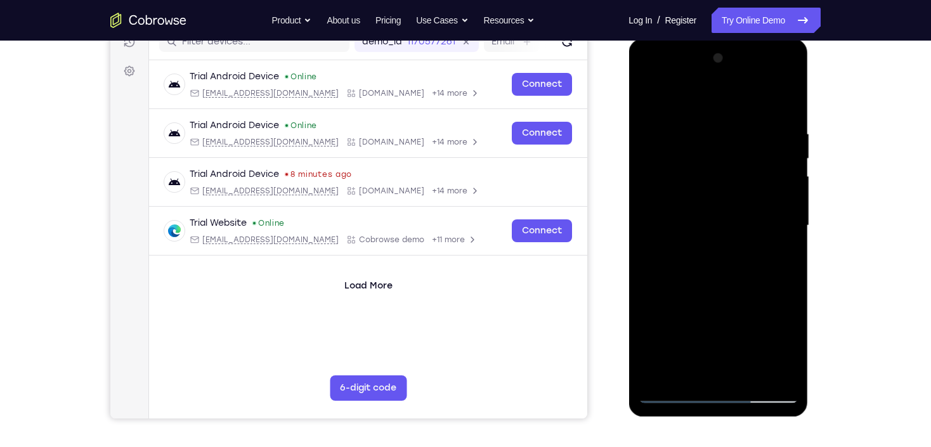
click at [569, 157] on div at bounding box center [718, 225] width 160 height 355
drag, startPoint x: 733, startPoint y: 283, endPoint x: 765, endPoint y: 88, distance: 197.3
click at [569, 88] on div at bounding box center [718, 225] width 160 height 355
drag, startPoint x: 744, startPoint y: 285, endPoint x: 751, endPoint y: 240, distance: 46.3
click at [569, 240] on div at bounding box center [718, 225] width 160 height 355
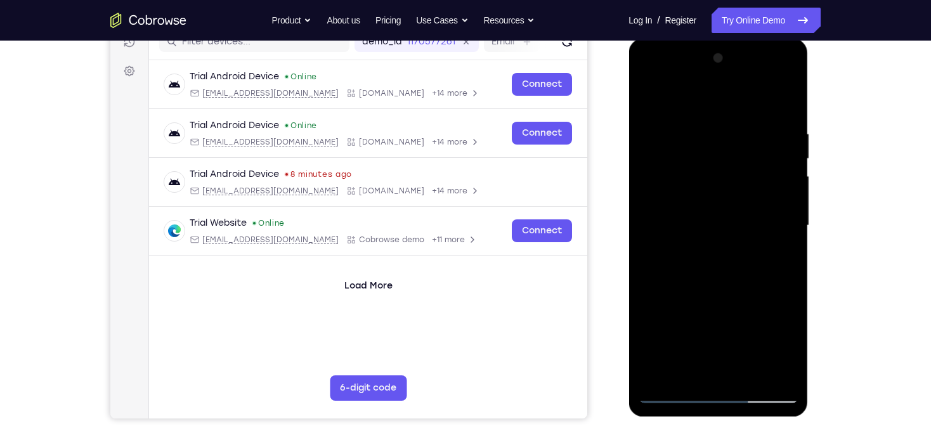
click at [569, 187] on div at bounding box center [718, 225] width 160 height 355
click at [569, 184] on div at bounding box center [718, 225] width 160 height 355
drag, startPoint x: 742, startPoint y: 313, endPoint x: 759, endPoint y: 146, distance: 166.9
click at [569, 146] on div at bounding box center [718, 225] width 160 height 355
drag, startPoint x: 747, startPoint y: 232, endPoint x: 759, endPoint y: 162, distance: 70.7
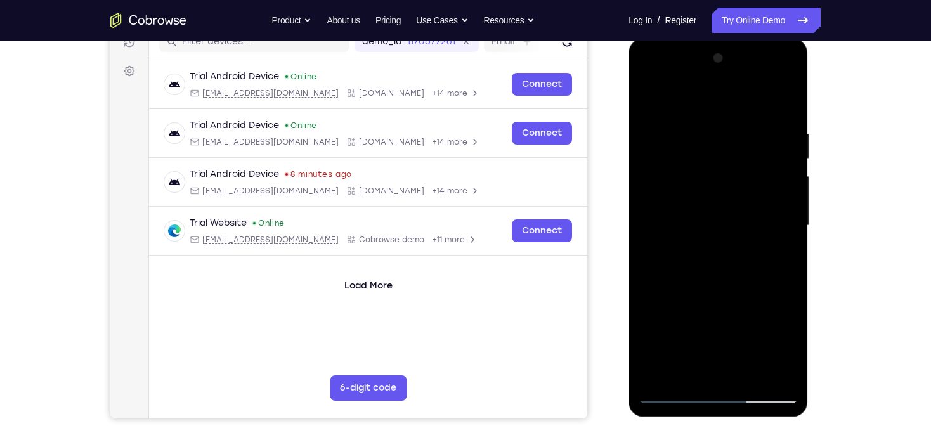
click at [569, 162] on div at bounding box center [718, 225] width 160 height 355
drag, startPoint x: 760, startPoint y: 338, endPoint x: 759, endPoint y: 198, distance: 139.5
click at [569, 203] on div at bounding box center [718, 225] width 160 height 355
click at [569, 265] on div at bounding box center [718, 225] width 160 height 355
click at [569, 221] on div at bounding box center [718, 225] width 160 height 355
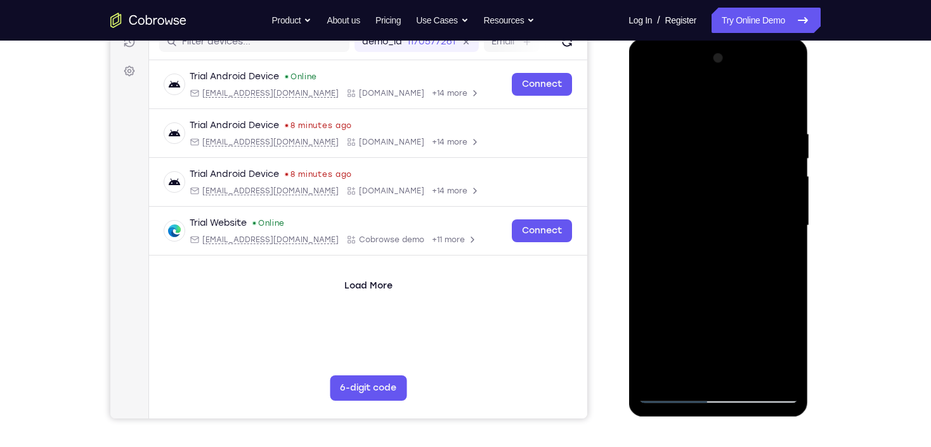
click at [569, 98] on div at bounding box center [718, 225] width 160 height 355
click at [569, 101] on div at bounding box center [718, 225] width 160 height 355
drag, startPoint x: 742, startPoint y: 306, endPoint x: 742, endPoint y: 179, distance: 126.8
click at [569, 179] on div at bounding box center [718, 225] width 160 height 355
click at [569, 265] on div at bounding box center [718, 225] width 160 height 355
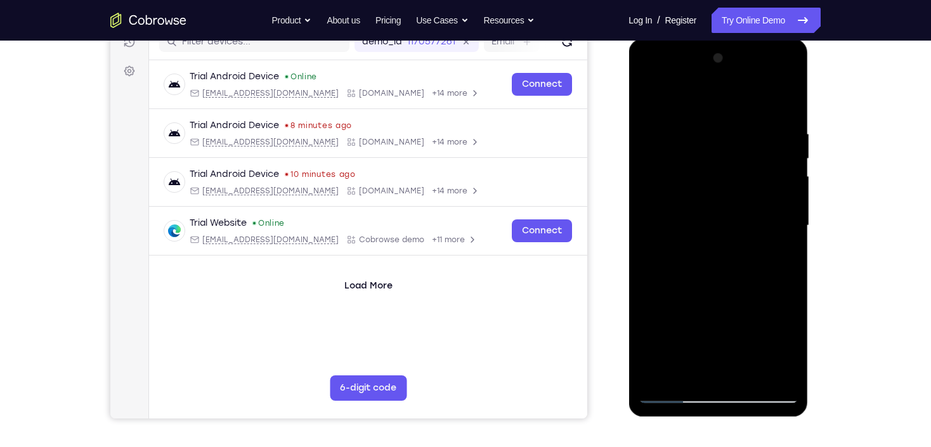
click at [569, 254] on div at bounding box center [718, 225] width 160 height 355
click at [569, 260] on div at bounding box center [718, 225] width 160 height 355
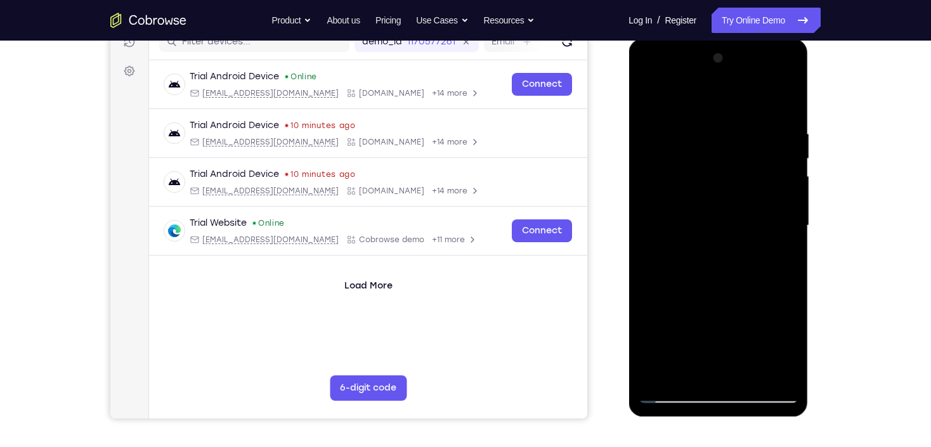
click at [569, 100] on div at bounding box center [718, 225] width 160 height 355
click at [569, 101] on div at bounding box center [718, 225] width 160 height 355
click at [569, 265] on div at bounding box center [718, 225] width 160 height 355
click at [569, 96] on div at bounding box center [718, 225] width 160 height 355
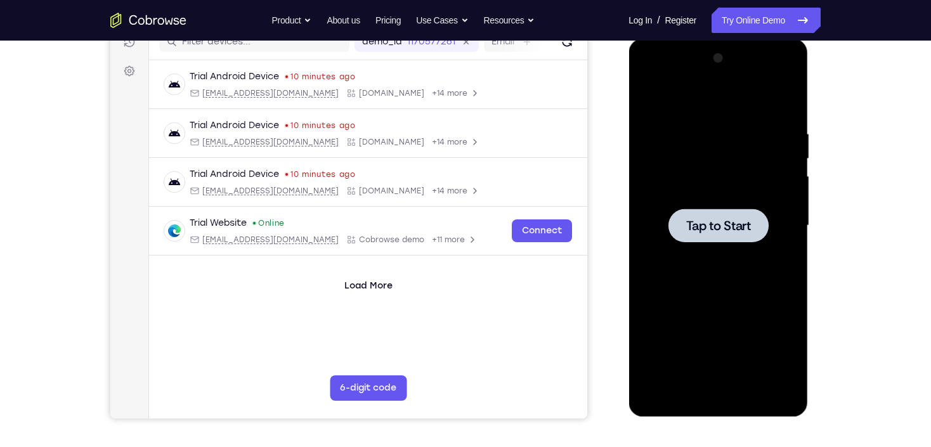
click at [569, 220] on span "Tap to Start" at bounding box center [717, 225] width 65 height 13
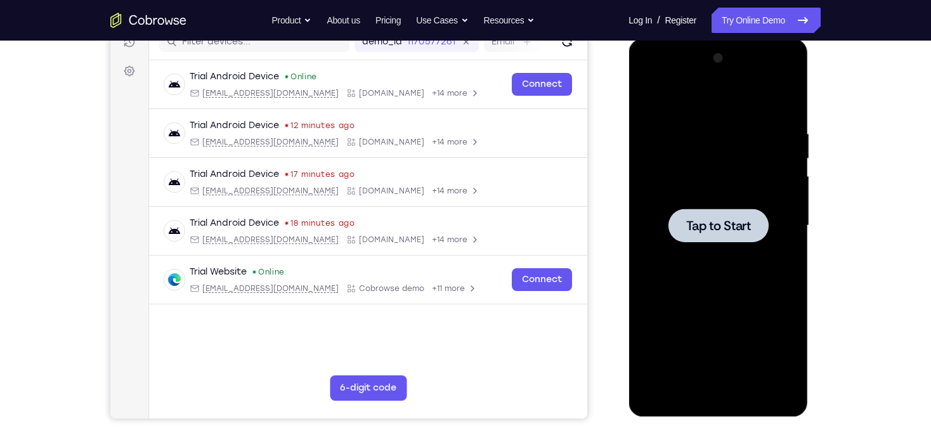
click at [569, 215] on div at bounding box center [717, 226] width 100 height 34
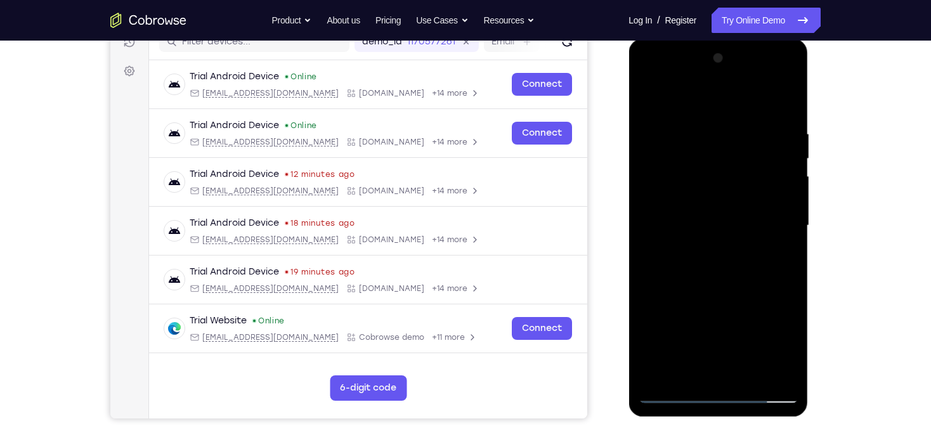
click at [569, 265] on div at bounding box center [718, 225] width 160 height 355
click at [569, 101] on div at bounding box center [718, 225] width 160 height 355
click at [569, 209] on div at bounding box center [718, 225] width 160 height 355
click at [569, 248] on div at bounding box center [718, 225] width 160 height 355
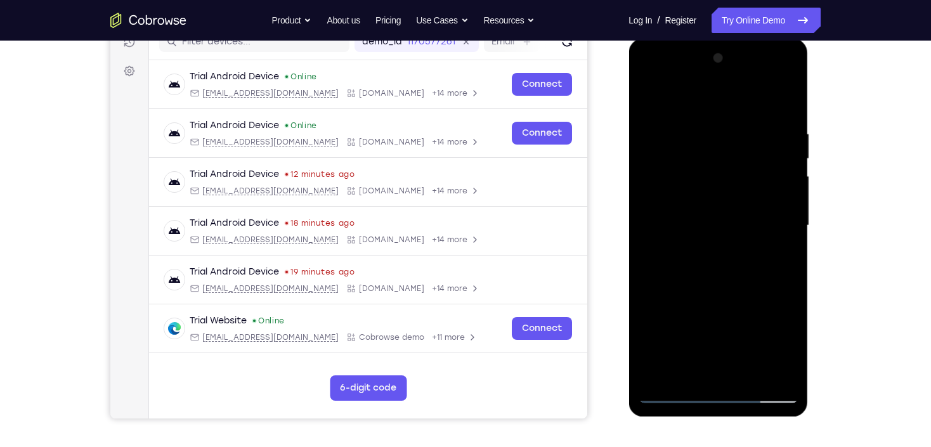
click at [569, 213] on div at bounding box center [718, 225] width 160 height 355
click at [569, 225] on div at bounding box center [718, 225] width 160 height 355
drag, startPoint x: 717, startPoint y: 268, endPoint x: 661, endPoint y: 240, distance: 63.2
click at [569, 265] on div at bounding box center [718, 225] width 160 height 355
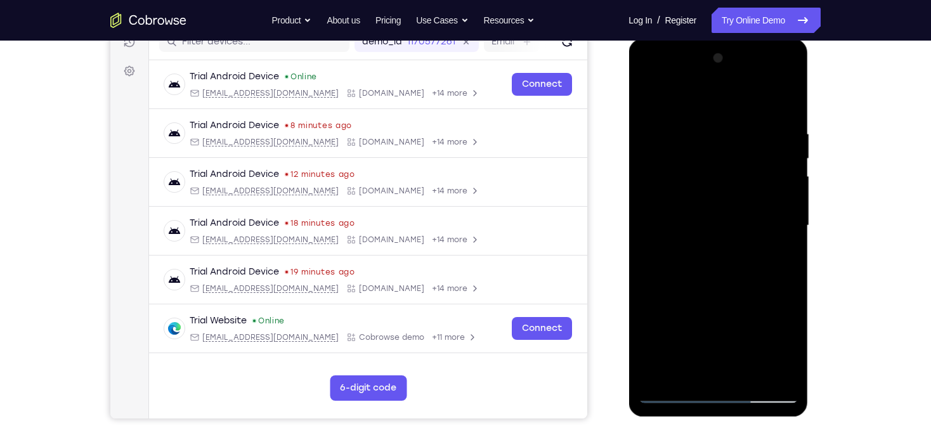
drag, startPoint x: 697, startPoint y: 101, endPoint x: 641, endPoint y: 49, distance: 76.7
click at [569, 51] on div at bounding box center [718, 225] width 160 height 355
click at [569, 265] on div at bounding box center [718, 225] width 160 height 355
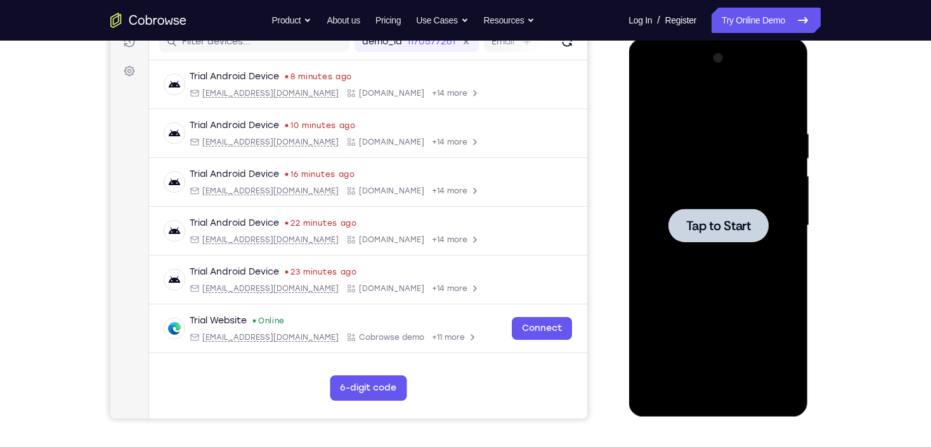
click at [569, 207] on div at bounding box center [718, 225] width 160 height 355
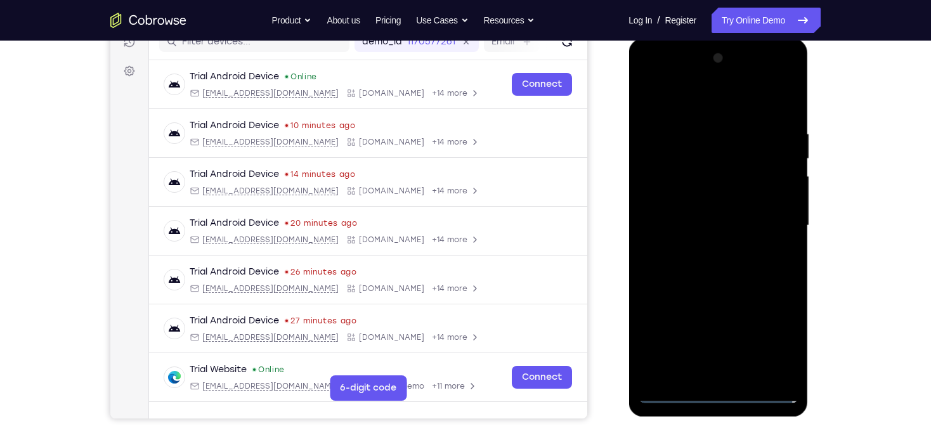
click at [569, 265] on div at bounding box center [718, 225] width 160 height 355
click at [569, 103] on div at bounding box center [718, 225] width 160 height 355
click at [569, 219] on div at bounding box center [718, 225] width 160 height 355
click at [569, 265] on div at bounding box center [718, 225] width 160 height 355
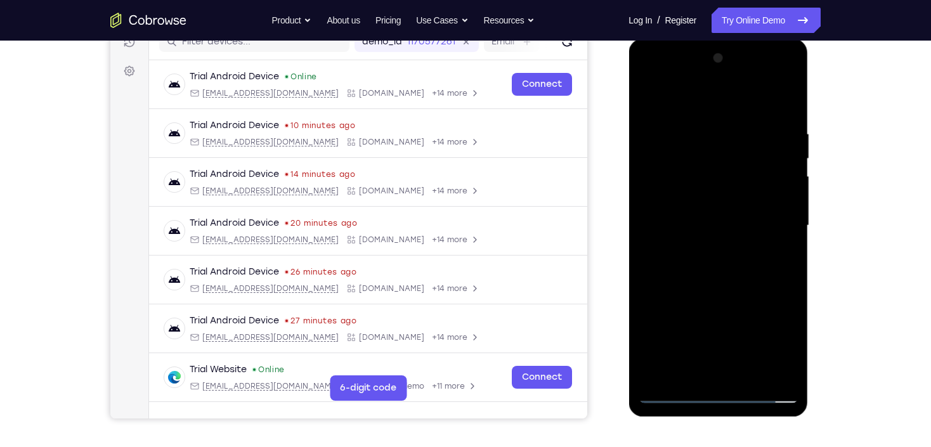
click at [569, 217] on div at bounding box center [718, 225] width 160 height 355
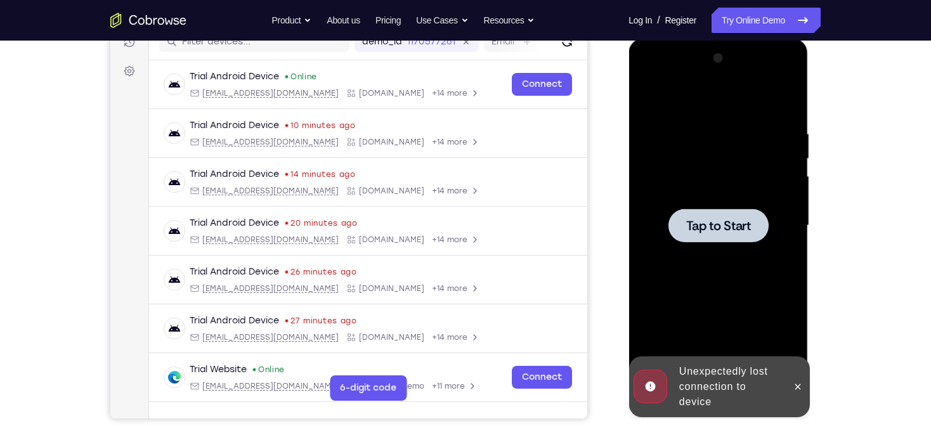
click at [569, 220] on span "Tap to Start" at bounding box center [717, 225] width 65 height 13
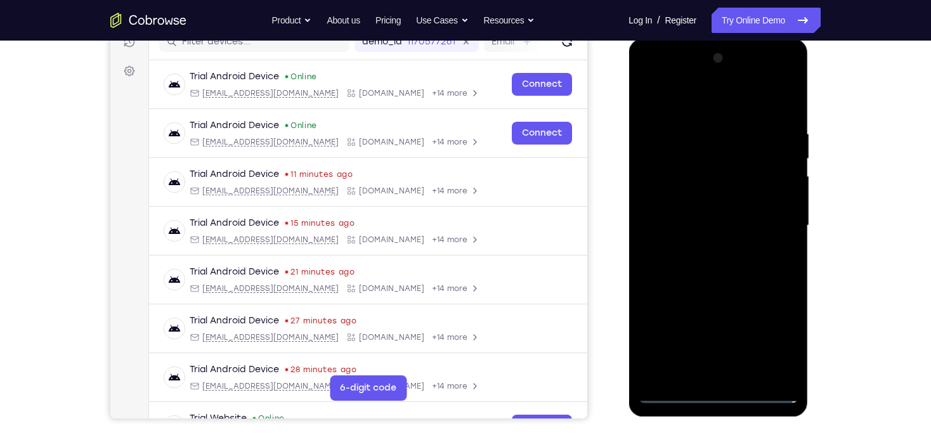
click at [569, 265] on div at bounding box center [718, 225] width 160 height 355
click at [569, 91] on div at bounding box center [718, 225] width 160 height 355
click at [569, 222] on div at bounding box center [718, 225] width 160 height 355
click at [569, 251] on div at bounding box center [718, 225] width 160 height 355
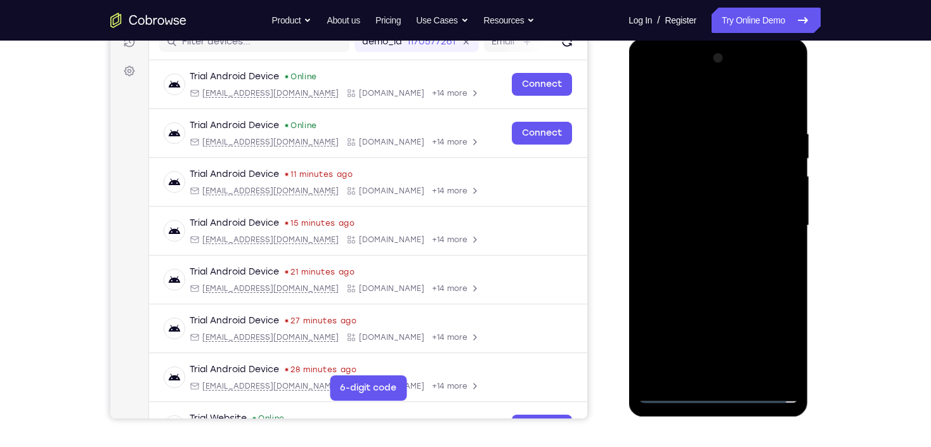
click at [569, 216] on div at bounding box center [718, 225] width 160 height 355
click at [569, 227] on div at bounding box center [718, 225] width 160 height 355
click at [569, 265] on div at bounding box center [718, 225] width 160 height 355
drag, startPoint x: 716, startPoint y: 97, endPoint x: 735, endPoint y: 94, distance: 18.6
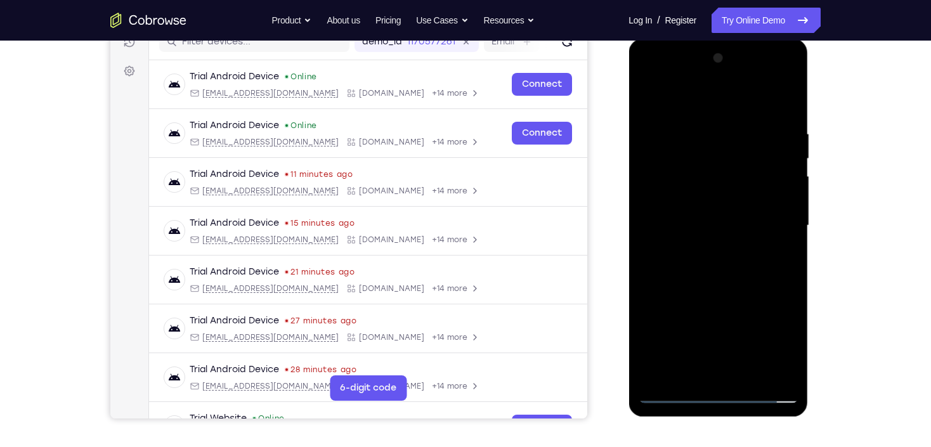
click at [569, 62] on div at bounding box center [718, 225] width 160 height 355
click at [569, 265] on div at bounding box center [718, 225] width 160 height 355
click at [569, 219] on div at bounding box center [718, 225] width 160 height 355
click at [569, 265] on div at bounding box center [718, 225] width 160 height 355
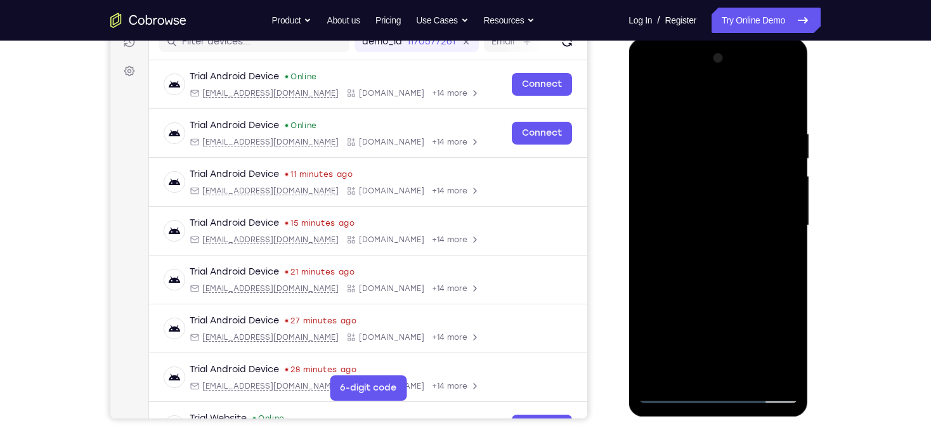
click at [569, 265] on div at bounding box center [718, 225] width 160 height 355
click at [569, 249] on div at bounding box center [718, 225] width 160 height 355
click at [569, 226] on div at bounding box center [718, 225] width 160 height 355
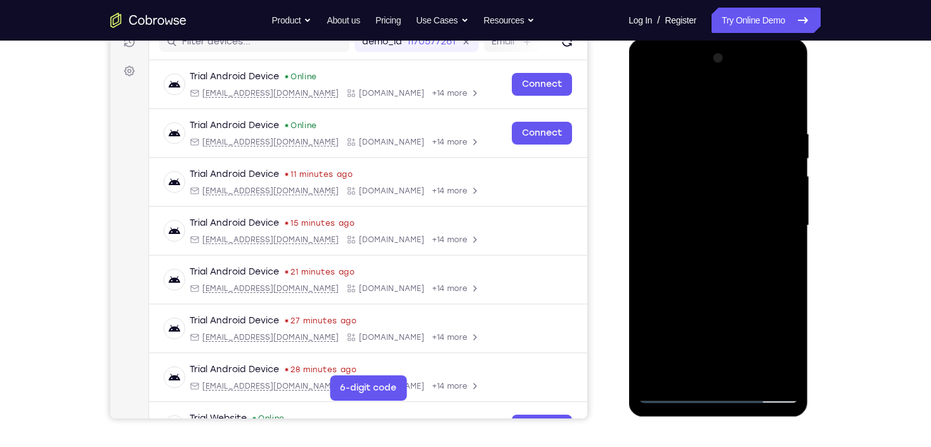
click at [569, 227] on div at bounding box center [718, 225] width 160 height 355
click at [569, 265] on div at bounding box center [718, 225] width 160 height 355
click at [569, 226] on div at bounding box center [718, 225] width 160 height 355
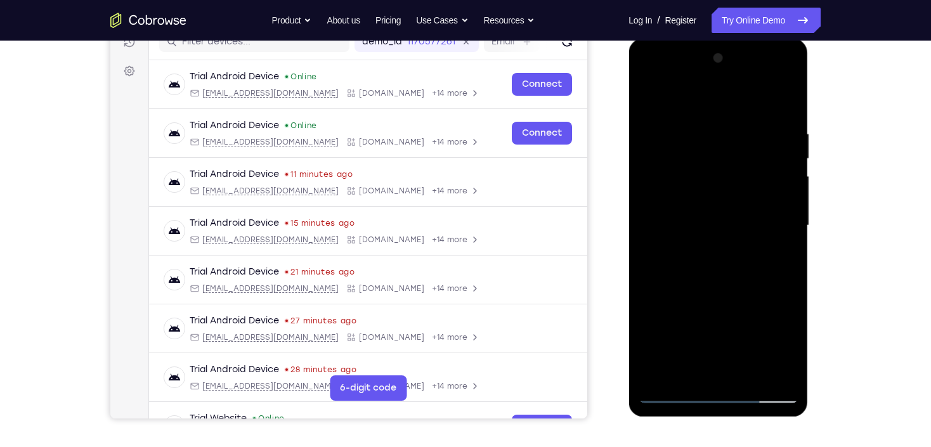
click at [569, 100] on div at bounding box center [718, 225] width 160 height 355
click at [569, 98] on div at bounding box center [718, 225] width 160 height 355
drag, startPoint x: 707, startPoint y: 233, endPoint x: 721, endPoint y: 171, distance: 62.9
click at [569, 172] on div at bounding box center [718, 225] width 160 height 355
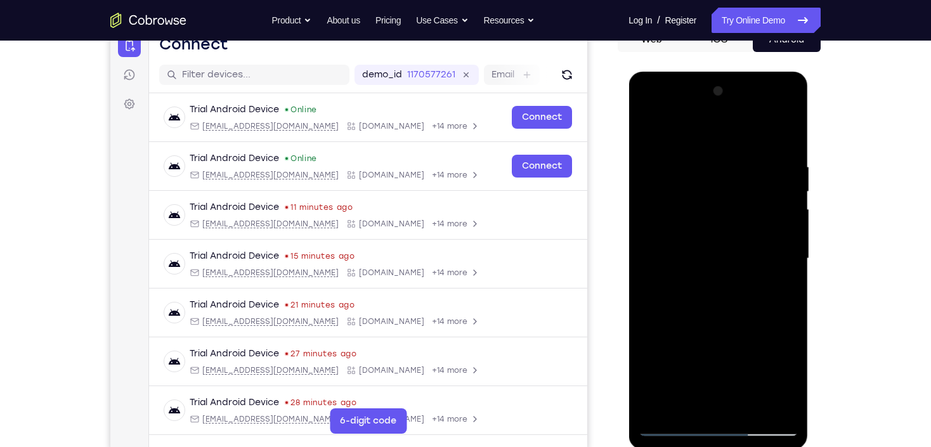
scroll to position [120, 0]
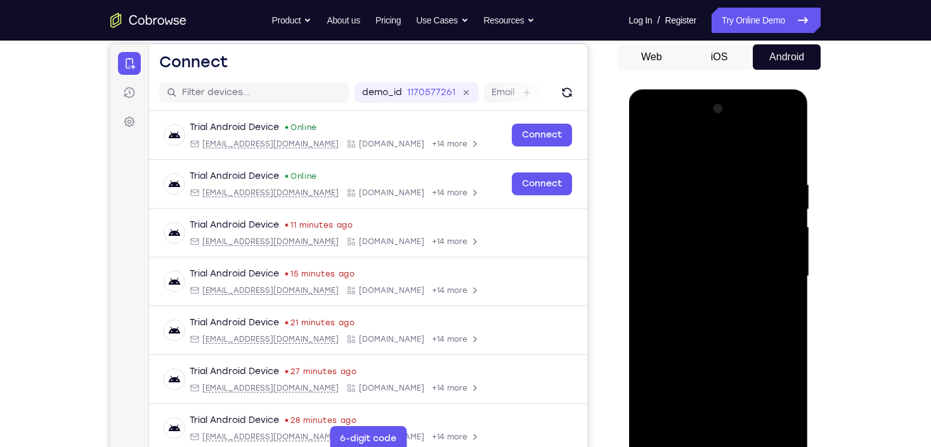
click at [569, 265] on div at bounding box center [718, 276] width 160 height 355
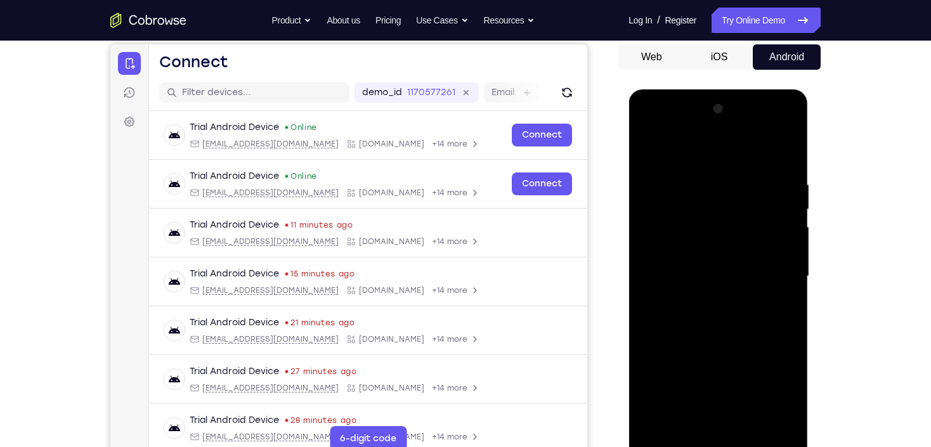
click at [569, 265] on div at bounding box center [718, 276] width 160 height 355
drag, startPoint x: 730, startPoint y: 179, endPoint x: 681, endPoint y: 179, distance: 48.2
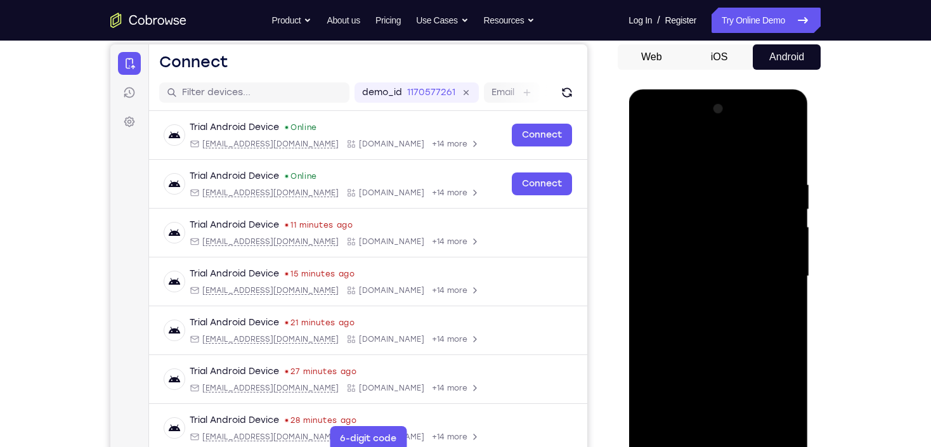
click at [569, 179] on div at bounding box center [718, 276] width 160 height 355
drag, startPoint x: 775, startPoint y: 167, endPoint x: 727, endPoint y: 168, distance: 47.6
click at [569, 168] on div at bounding box center [718, 276] width 160 height 355
click at [136, 28] on div "Go back Powerful, Flexible and Trustworthy. Avoid all extra friction for both A…" at bounding box center [465, 20] width 811 height 25
click at [138, 18] on icon "Go to the home page" at bounding box center [148, 20] width 76 height 15
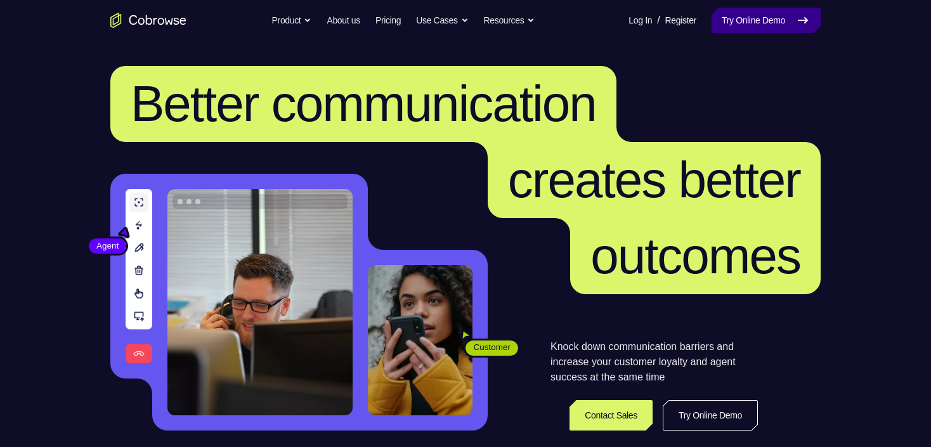
click at [739, 22] on link "Try Online Demo" at bounding box center [765, 20] width 109 height 25
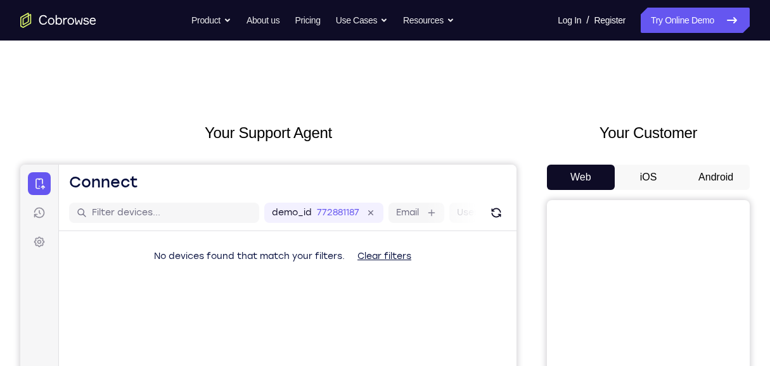
click at [699, 171] on button "Android" at bounding box center [716, 177] width 68 height 25
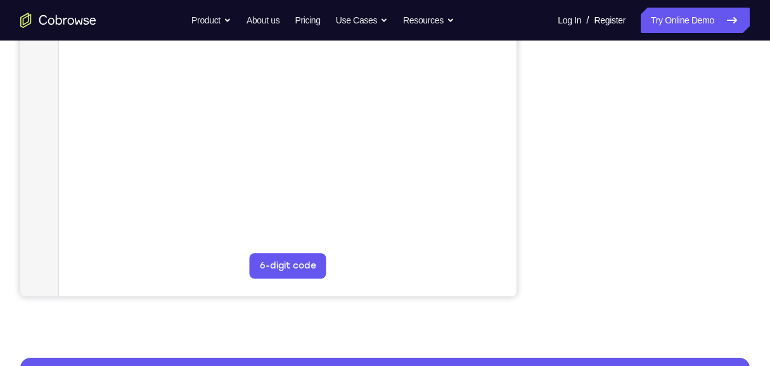
scroll to position [295, 0]
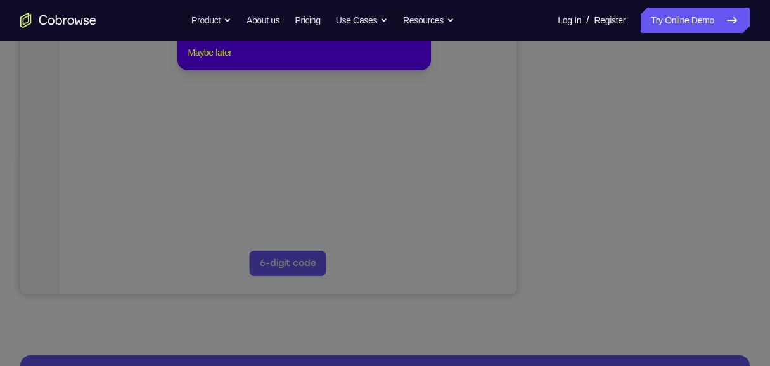
drag, startPoint x: 210, startPoint y: 66, endPoint x: 367, endPoint y: 263, distance: 251.8
click at [210, 60] on button "Maybe later" at bounding box center [210, 52] width 44 height 15
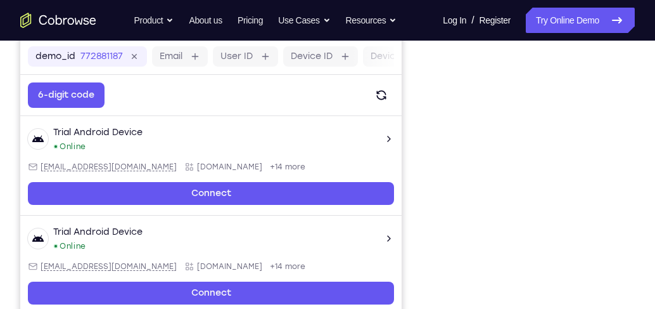
scroll to position [187, 0]
